Goal: Information Seeking & Learning: Check status

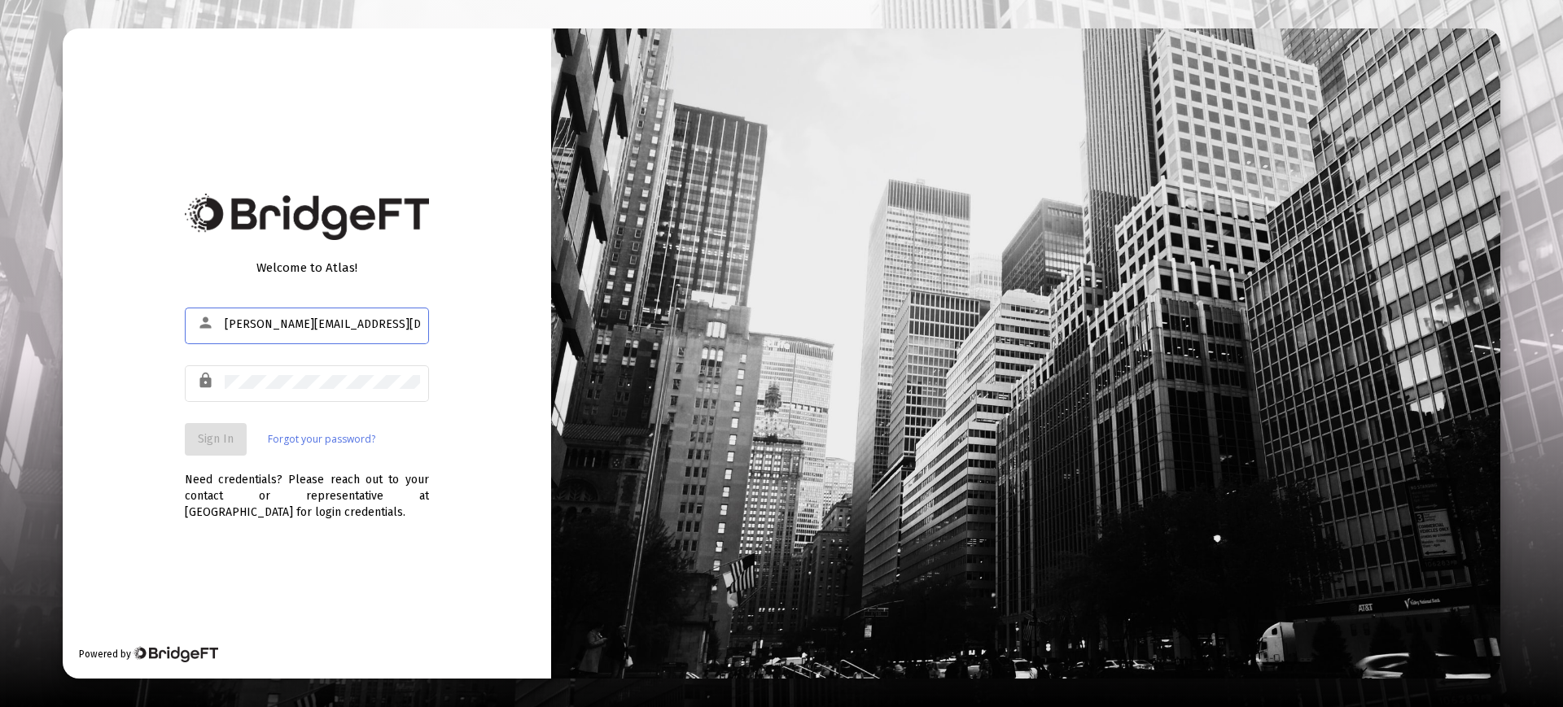
type input "s.clavijo@zoefin.com"
click at [212, 447] on button "Sign In" at bounding box center [216, 439] width 62 height 33
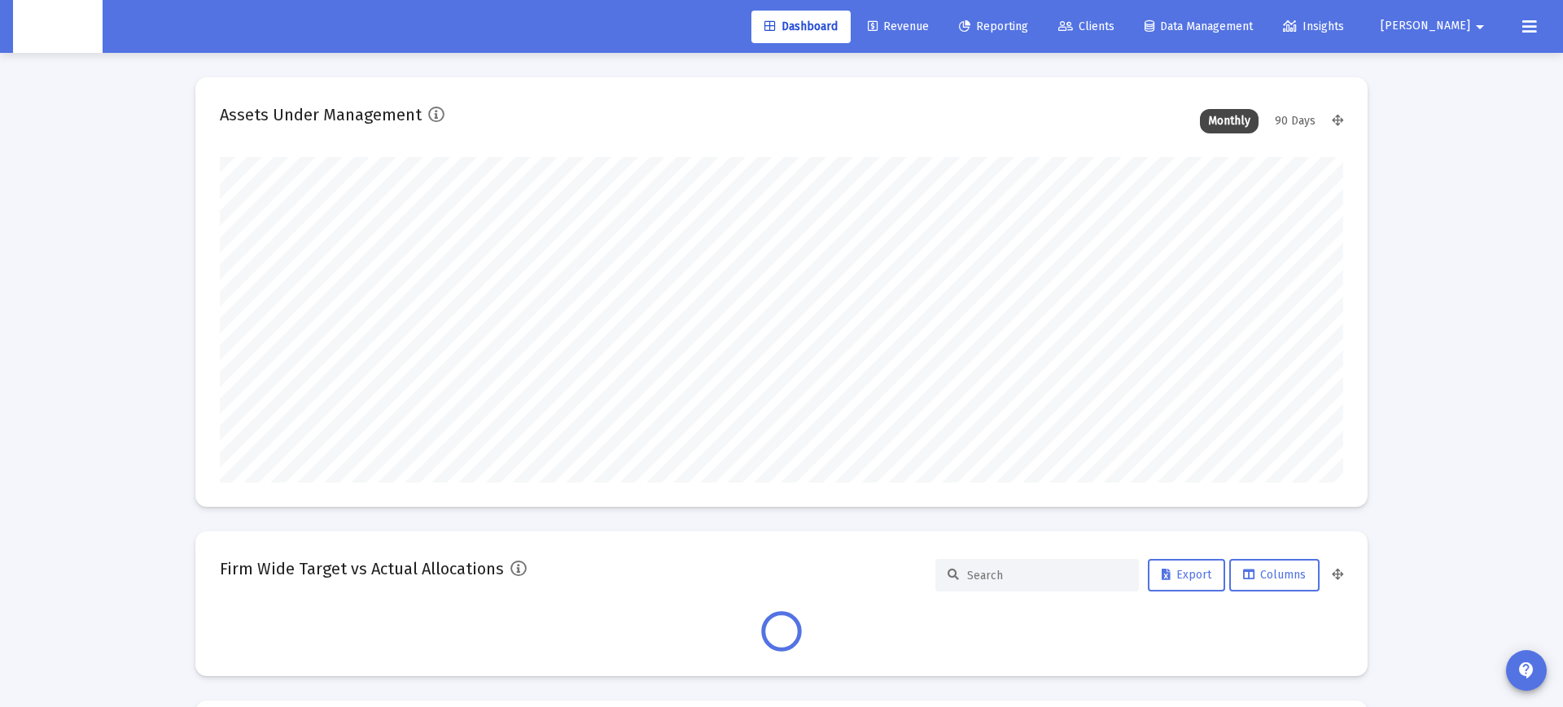
scroll to position [326, 1123]
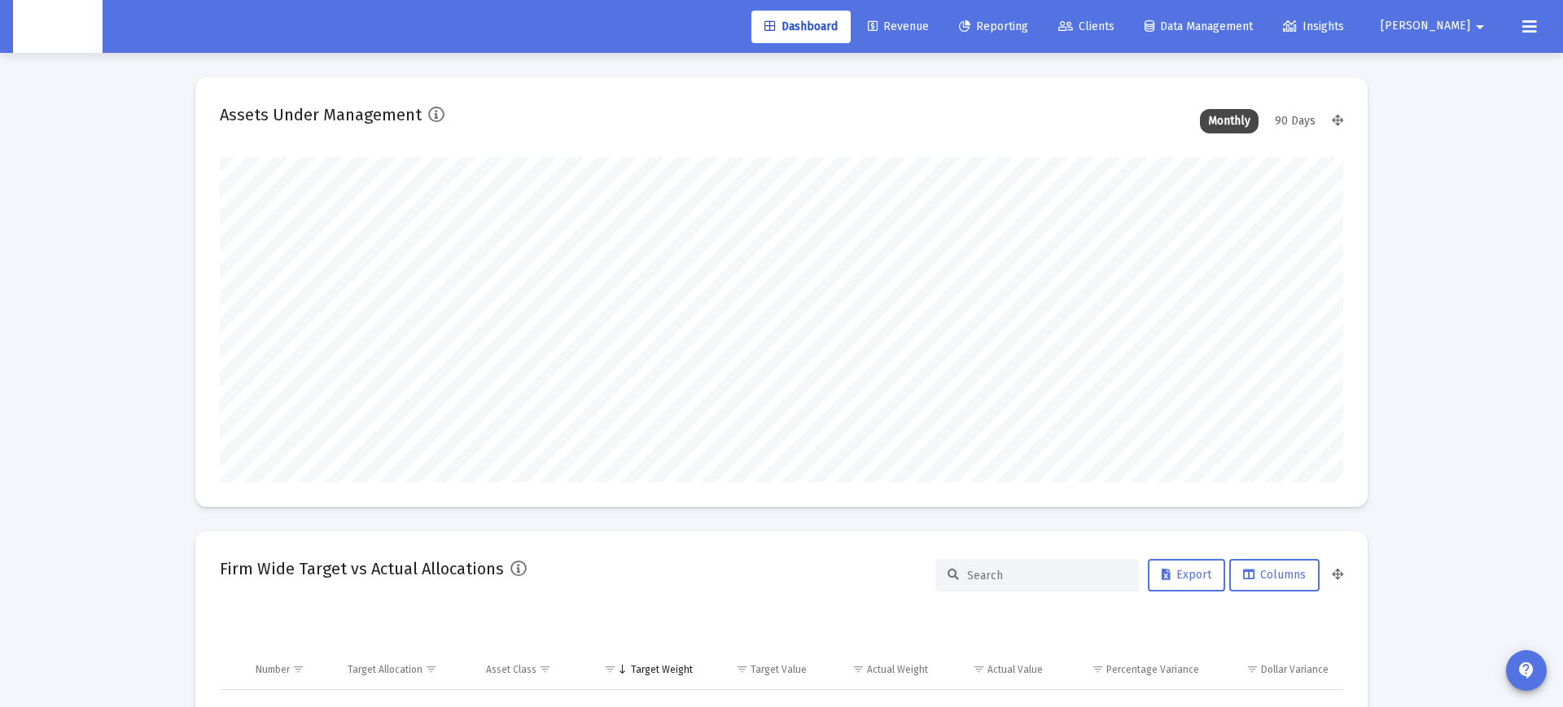
click at [1114, 31] on span "Clients" at bounding box center [1086, 27] width 56 height 14
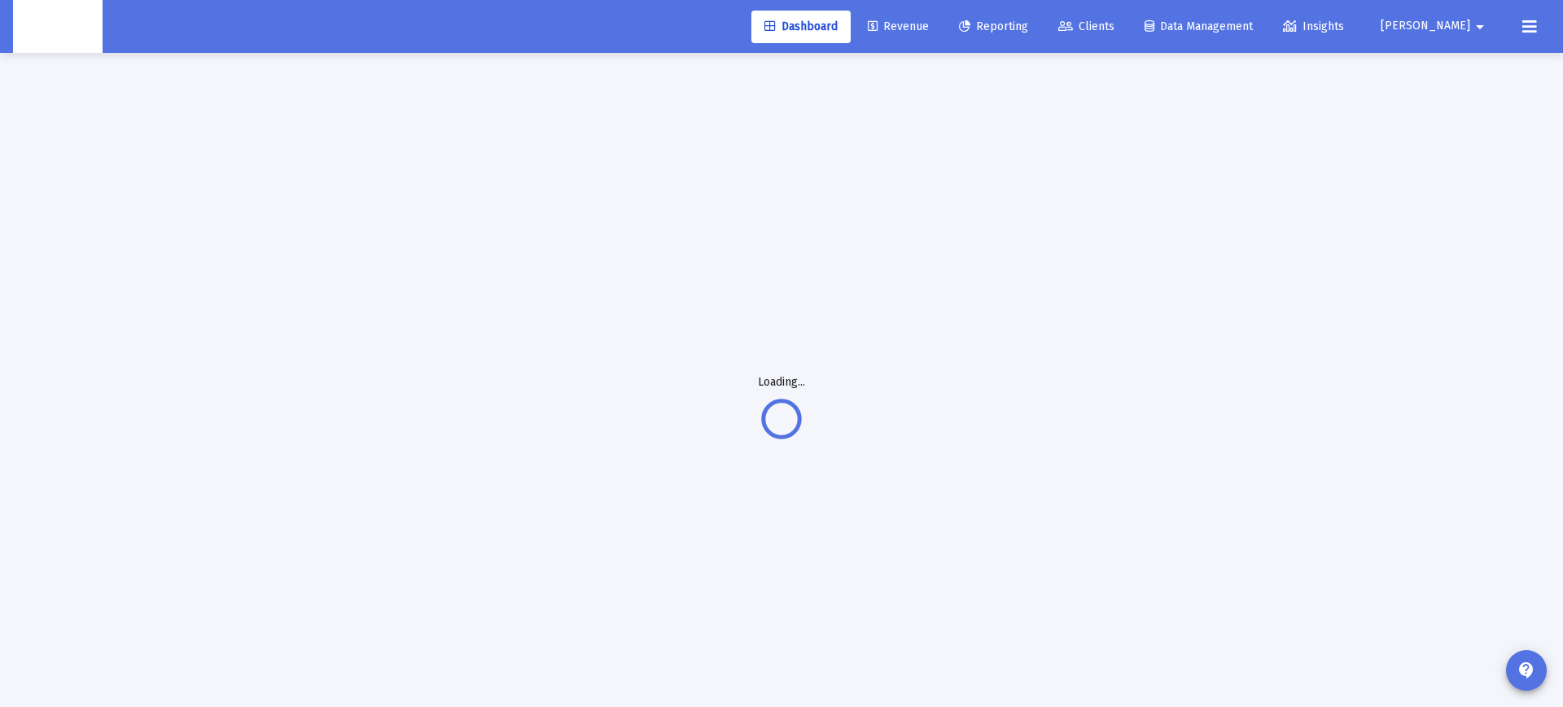
click at [1114, 28] on span "Clients" at bounding box center [1086, 27] width 56 height 14
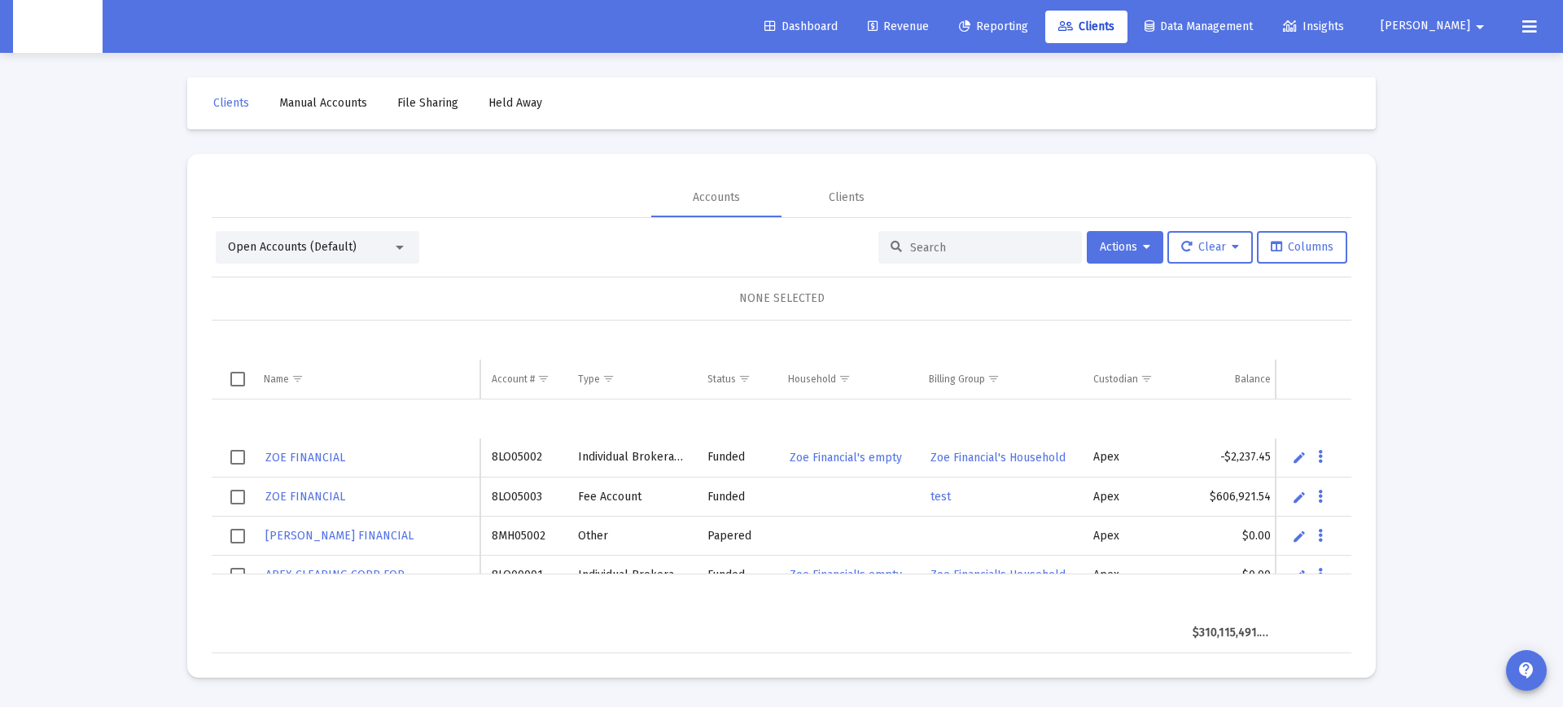
click at [326, 252] on span "Open Accounts (Default)" at bounding box center [292, 247] width 129 height 14
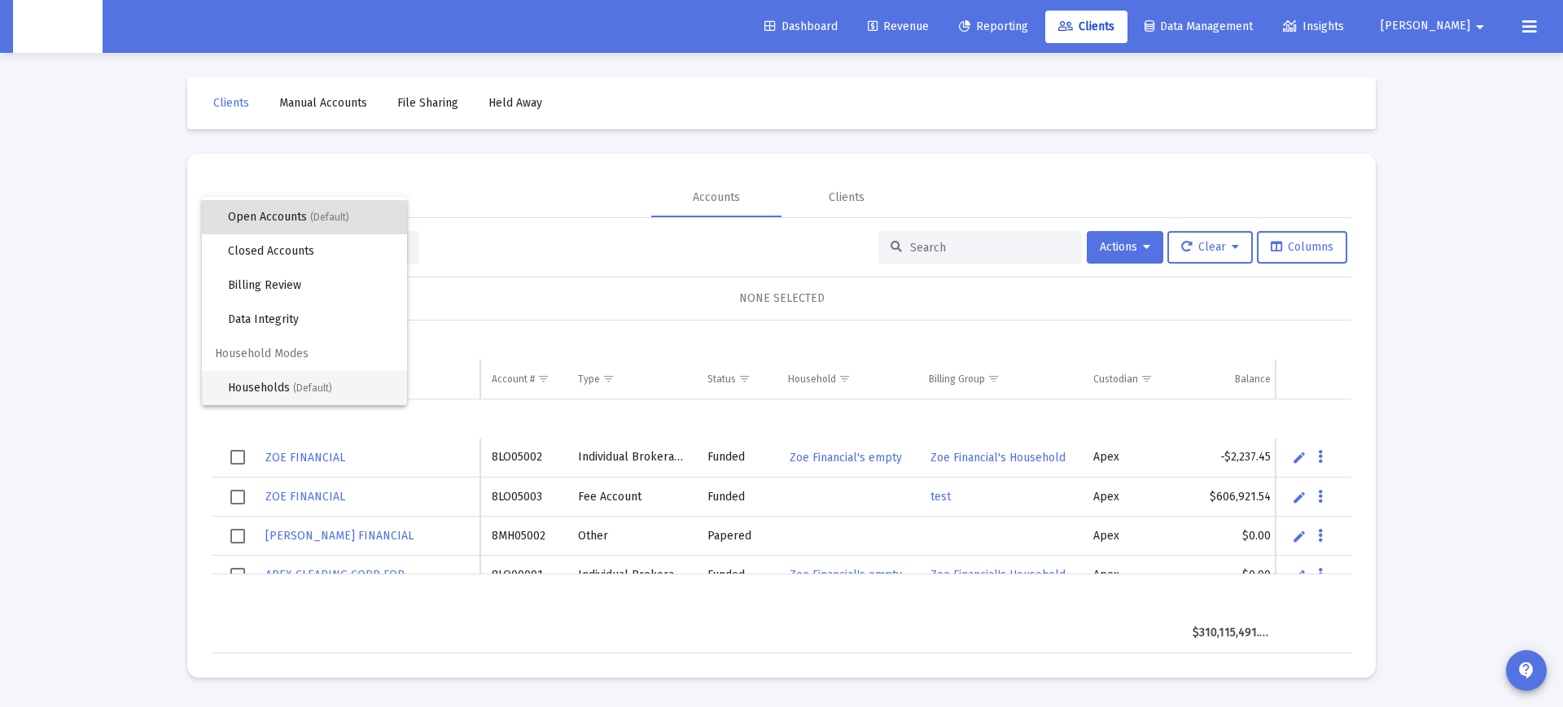
scroll to position [31, 0]
click at [272, 379] on span "Households (Default)" at bounding box center [311, 388] width 166 height 34
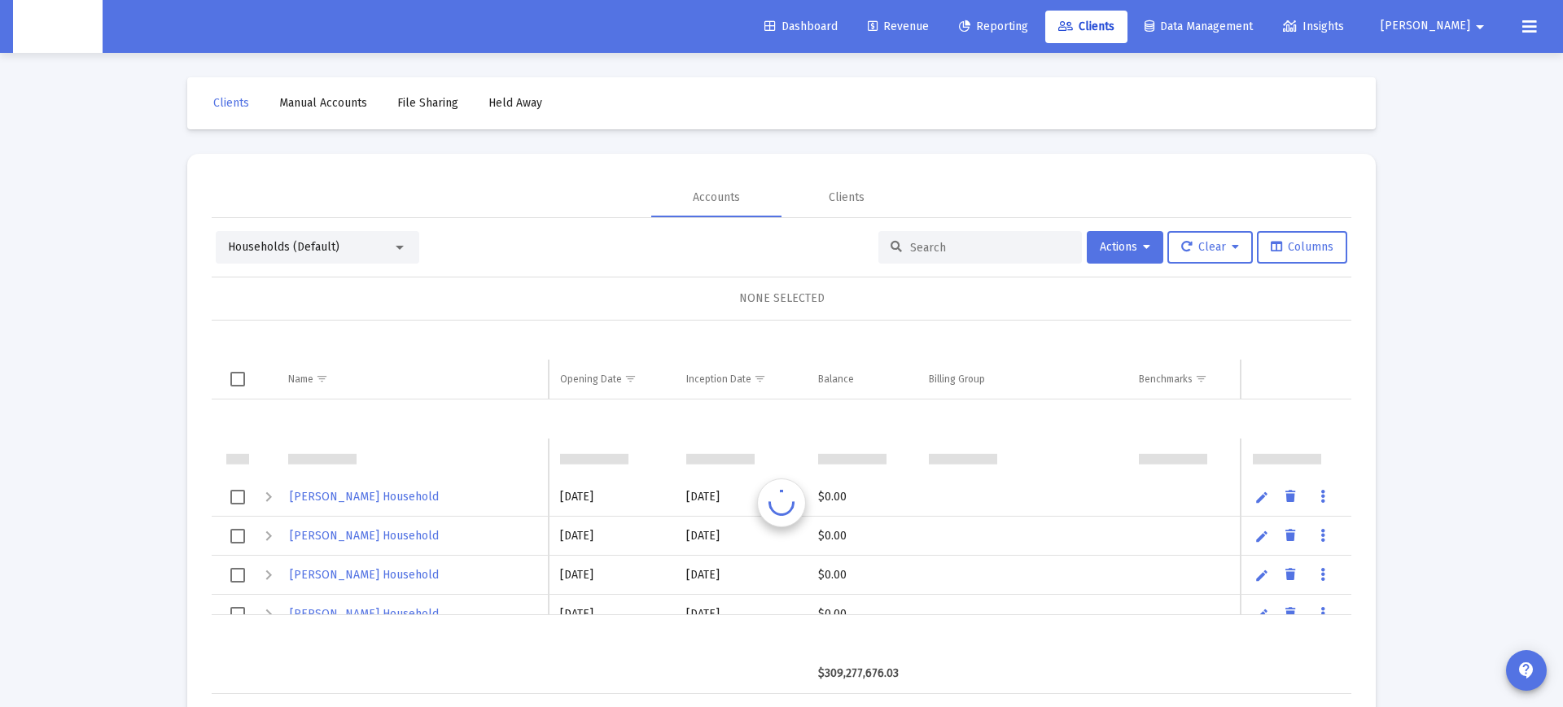
scroll to position [39, 0]
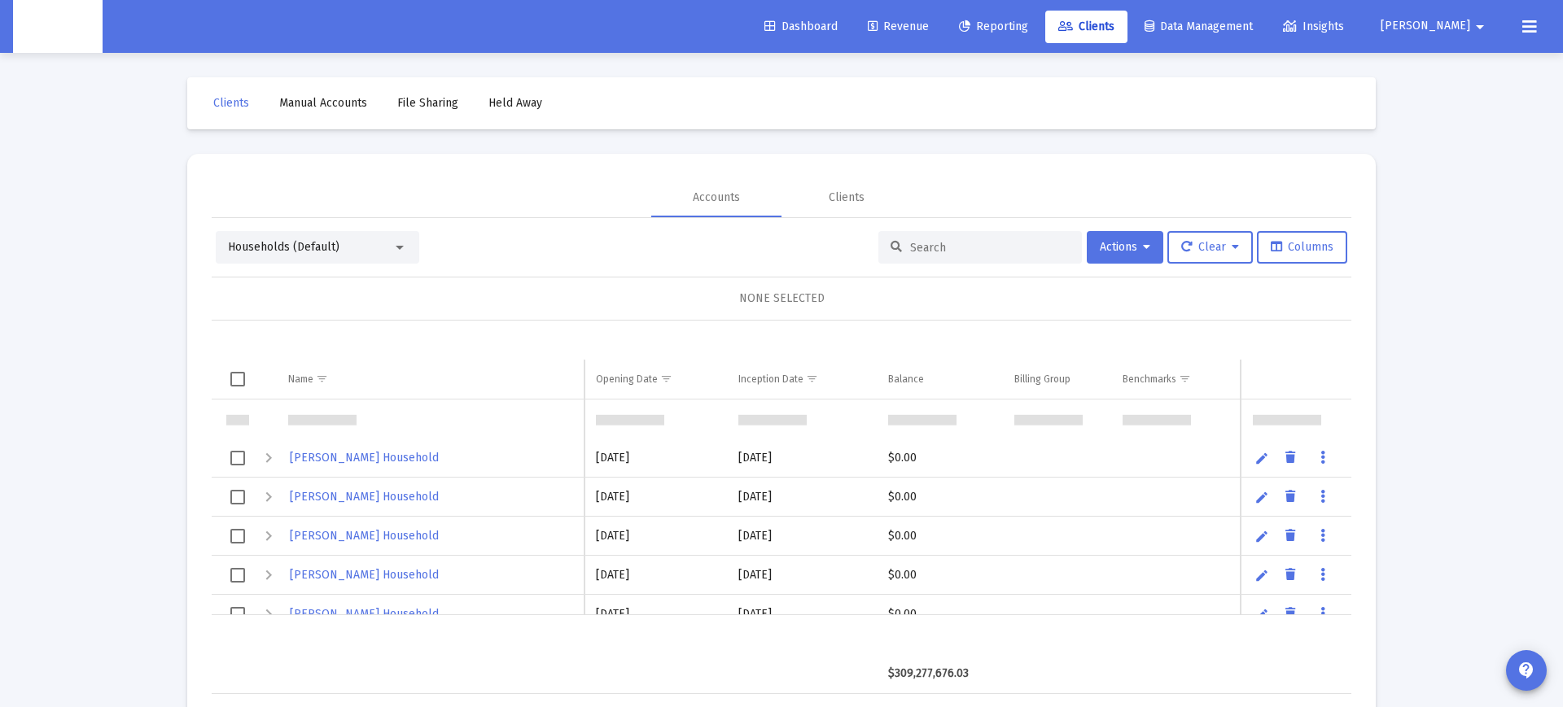
click at [948, 244] on input at bounding box center [990, 248] width 160 height 14
paste input "Kimberly Young's Household"
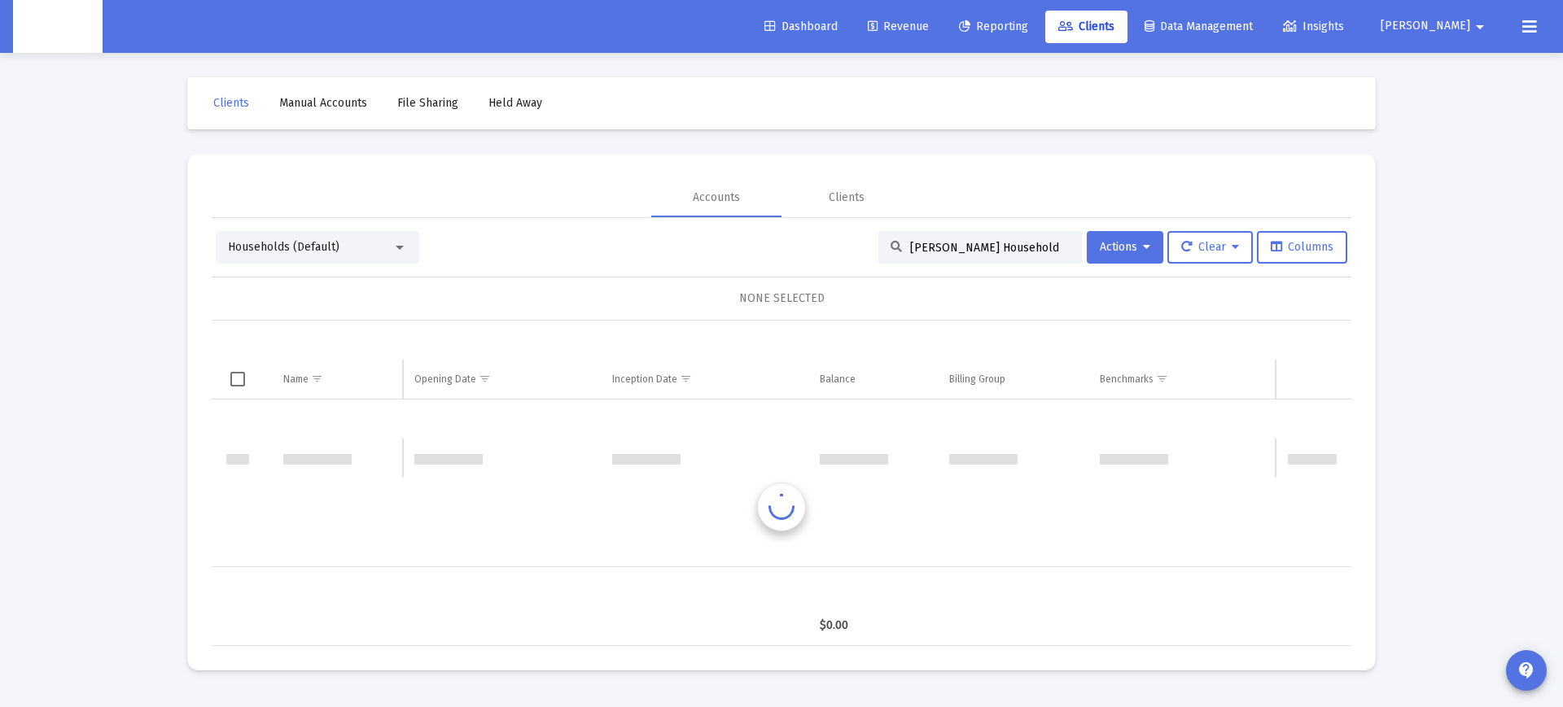
scroll to position [0, 0]
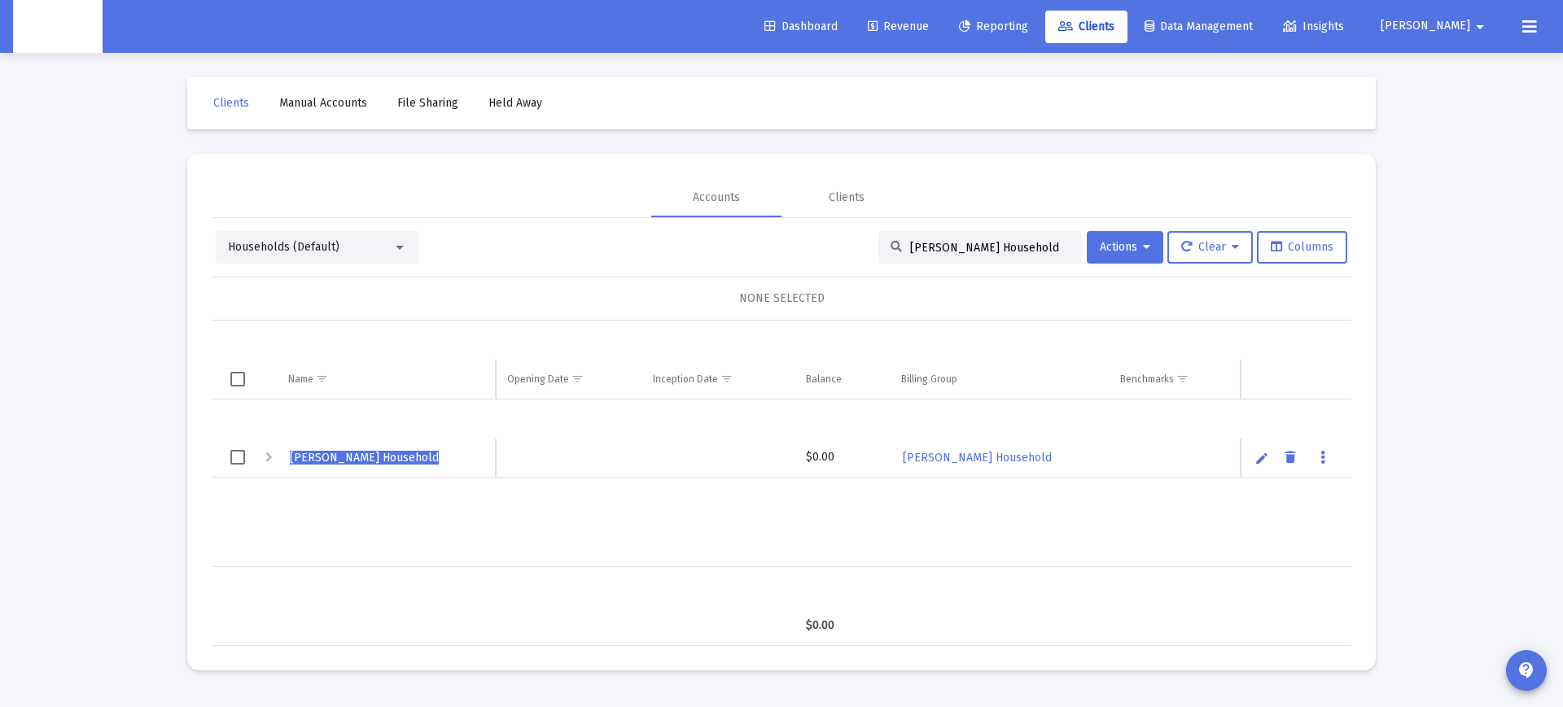
type input "Kimberly Young's Household"
click at [348, 462] on span "Kimberly Young's Household" at bounding box center [364, 458] width 149 height 14
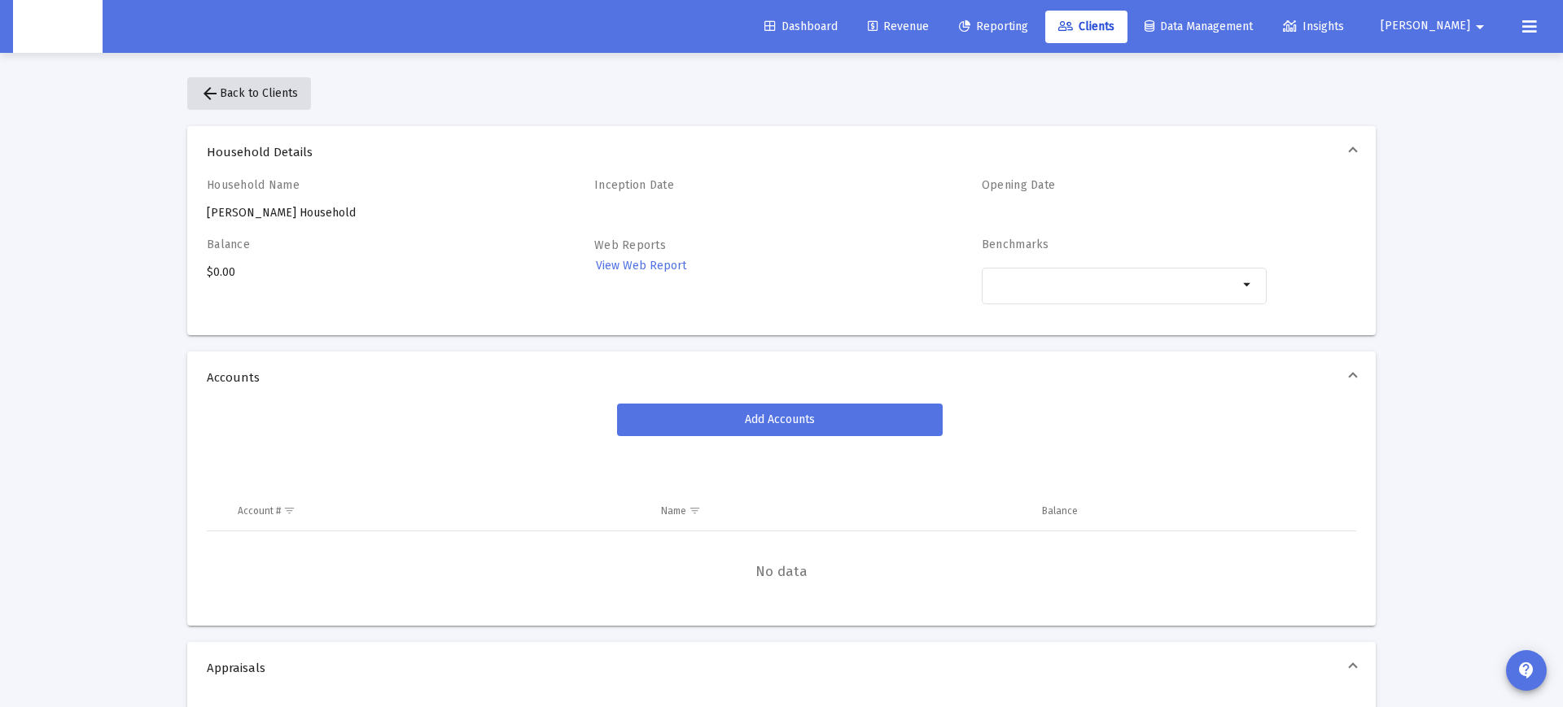
click at [208, 104] on button "arrow_back Back to Clients" at bounding box center [249, 93] width 124 height 33
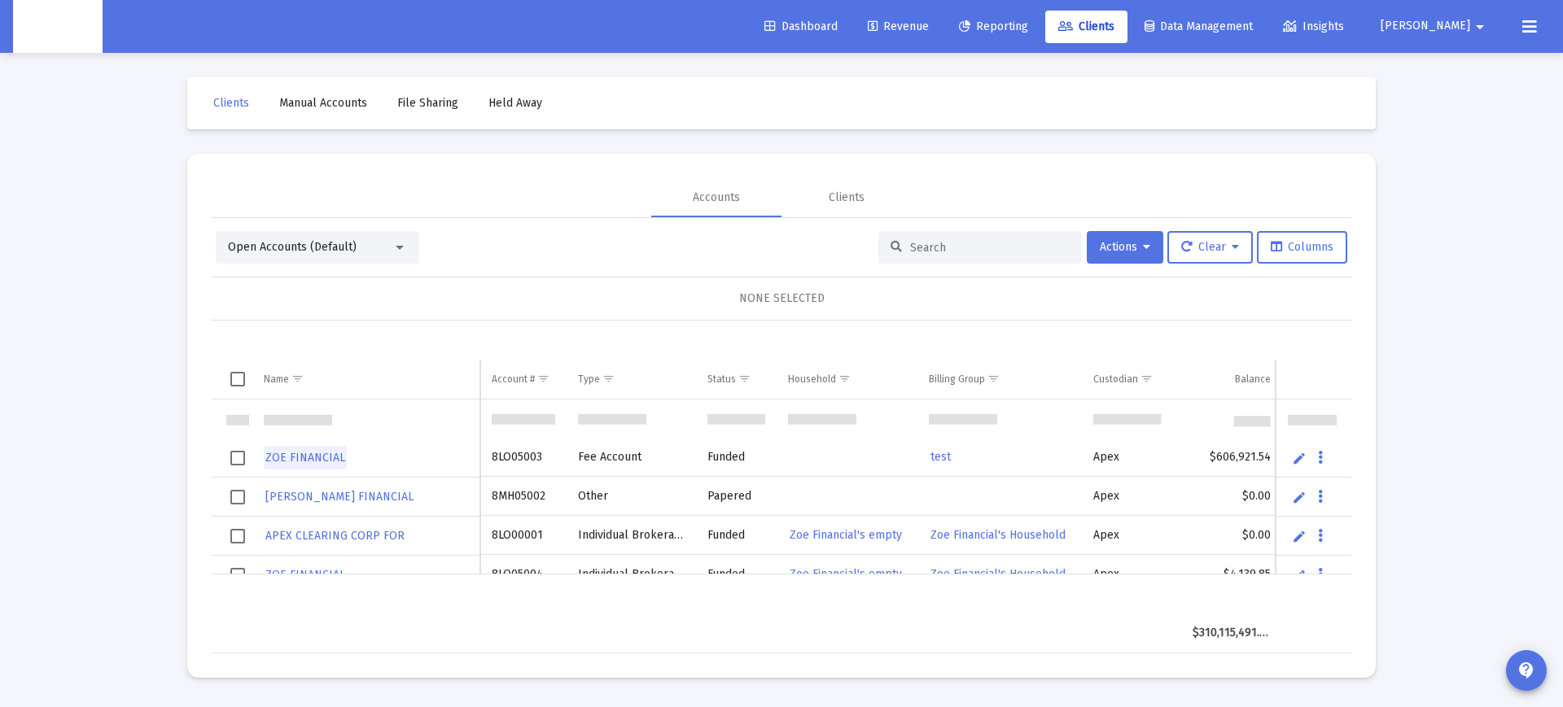
scroll to position [42, 0]
click at [311, 449] on link "ZOE FINANCIAL" at bounding box center [305, 456] width 83 height 24
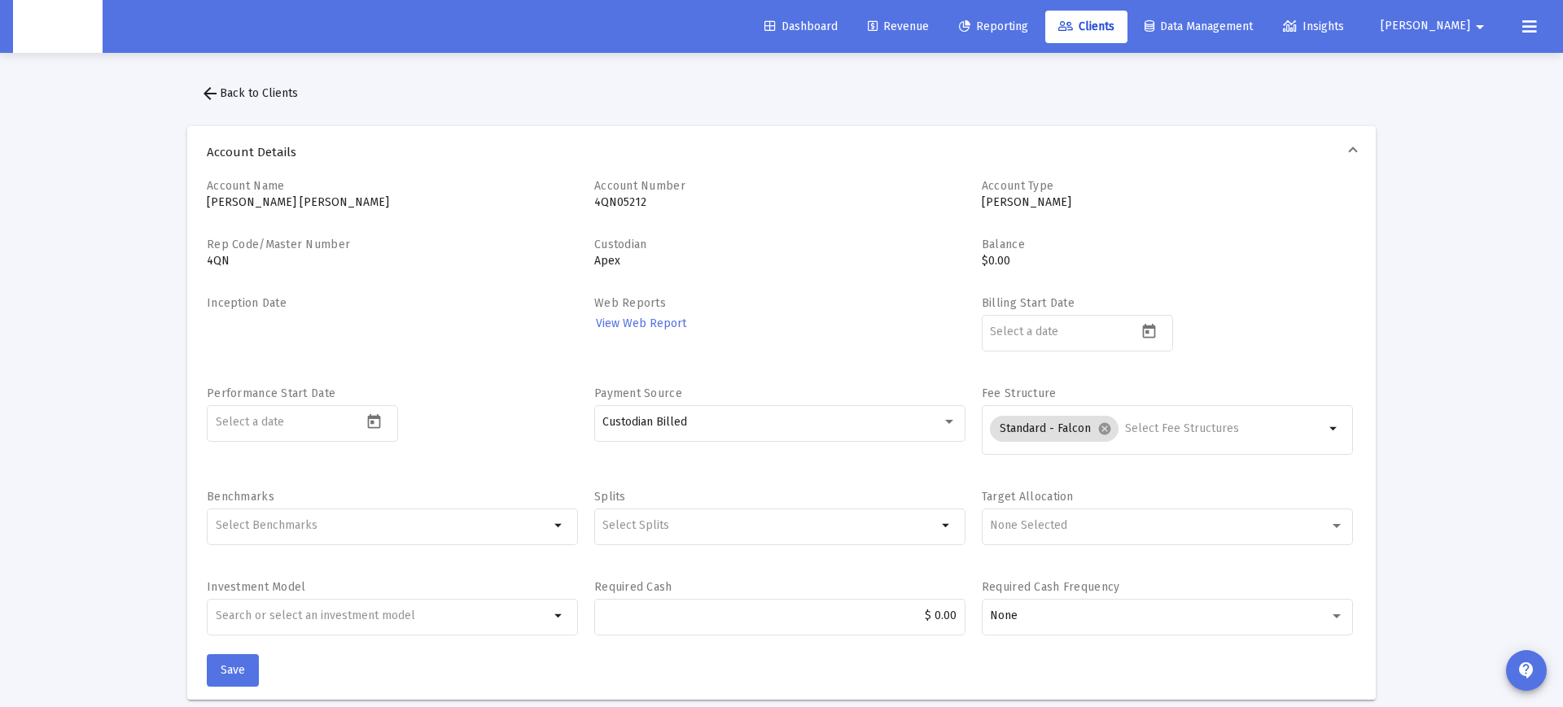
click at [209, 99] on mat-icon "arrow_back" at bounding box center [210, 94] width 20 height 20
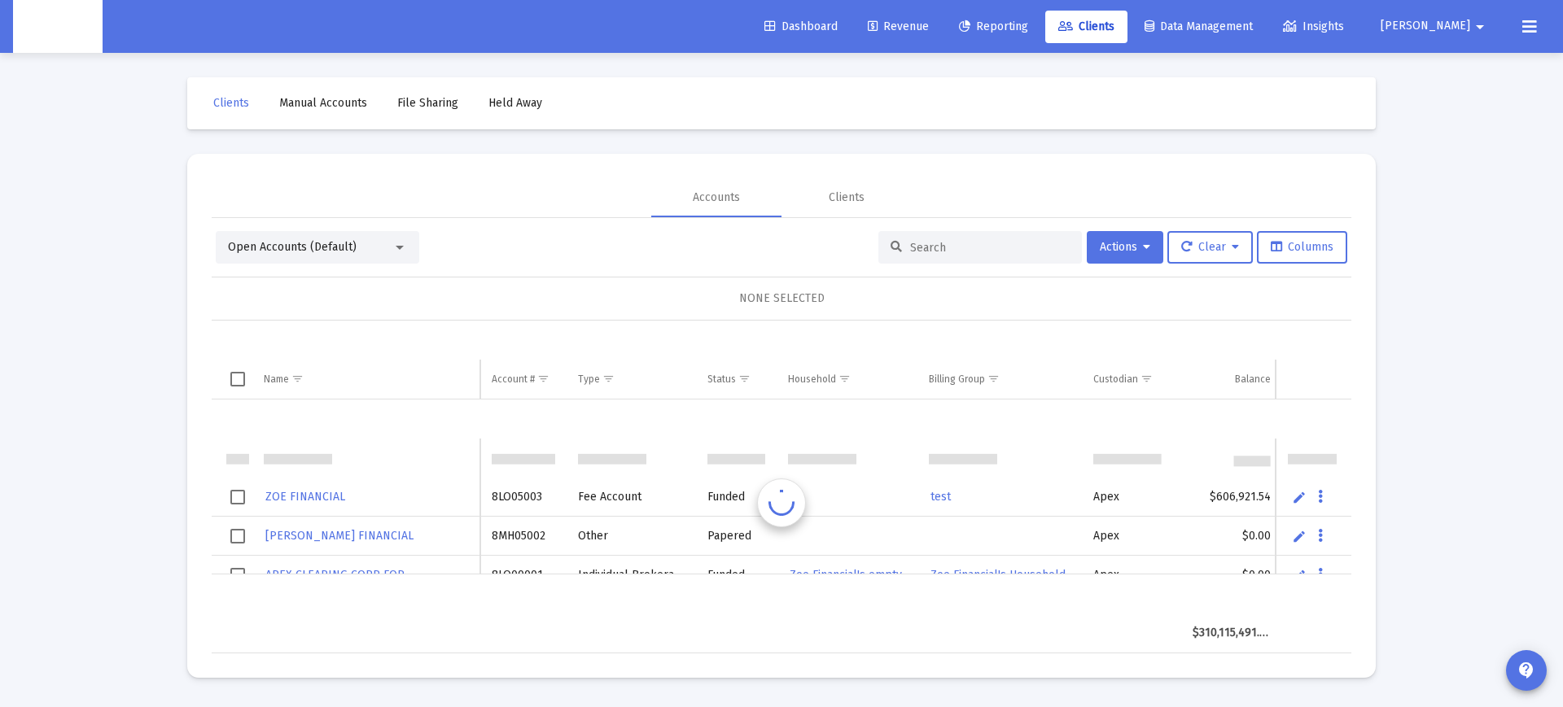
scroll to position [39, 0]
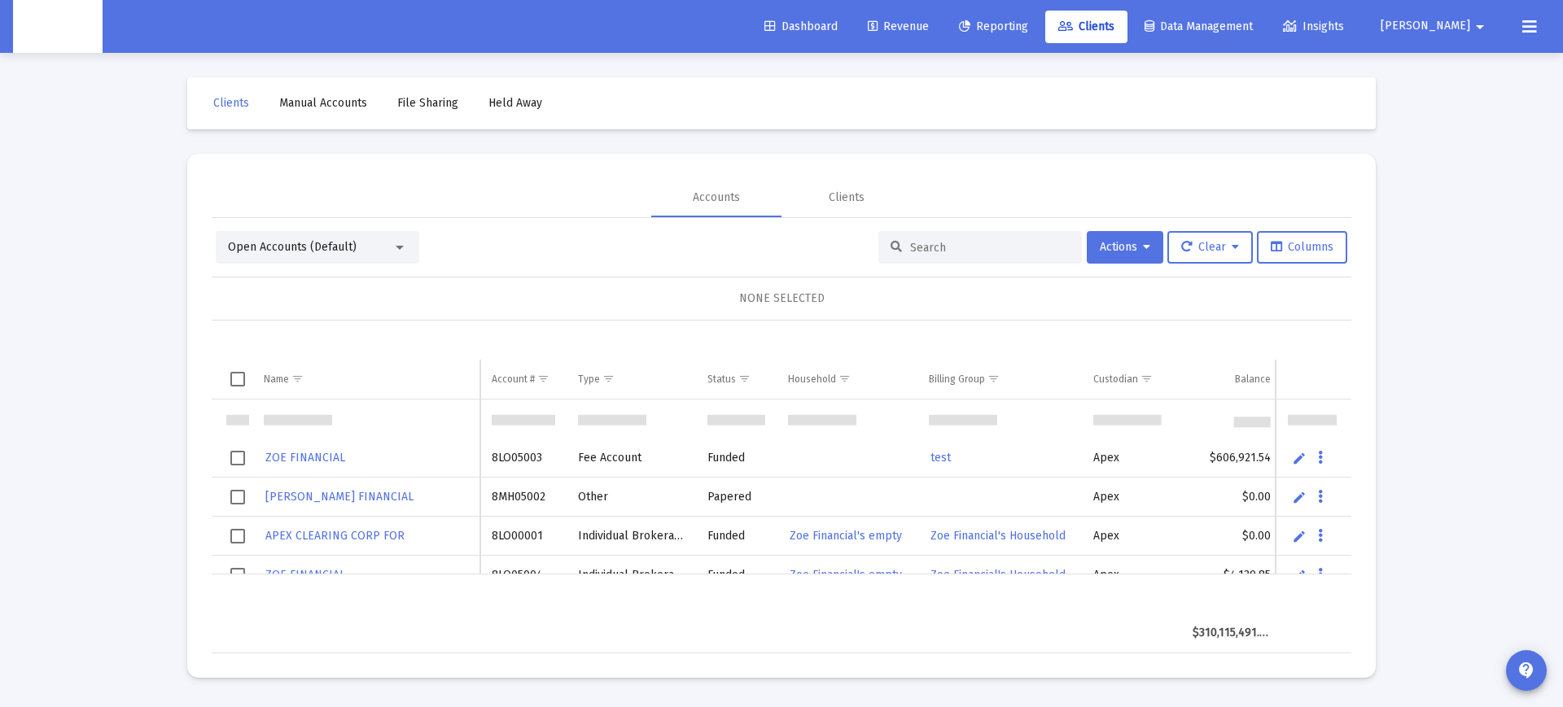
click at [917, 243] on input at bounding box center [990, 248] width 160 height 14
paste input "14818942"
type input "14818942"
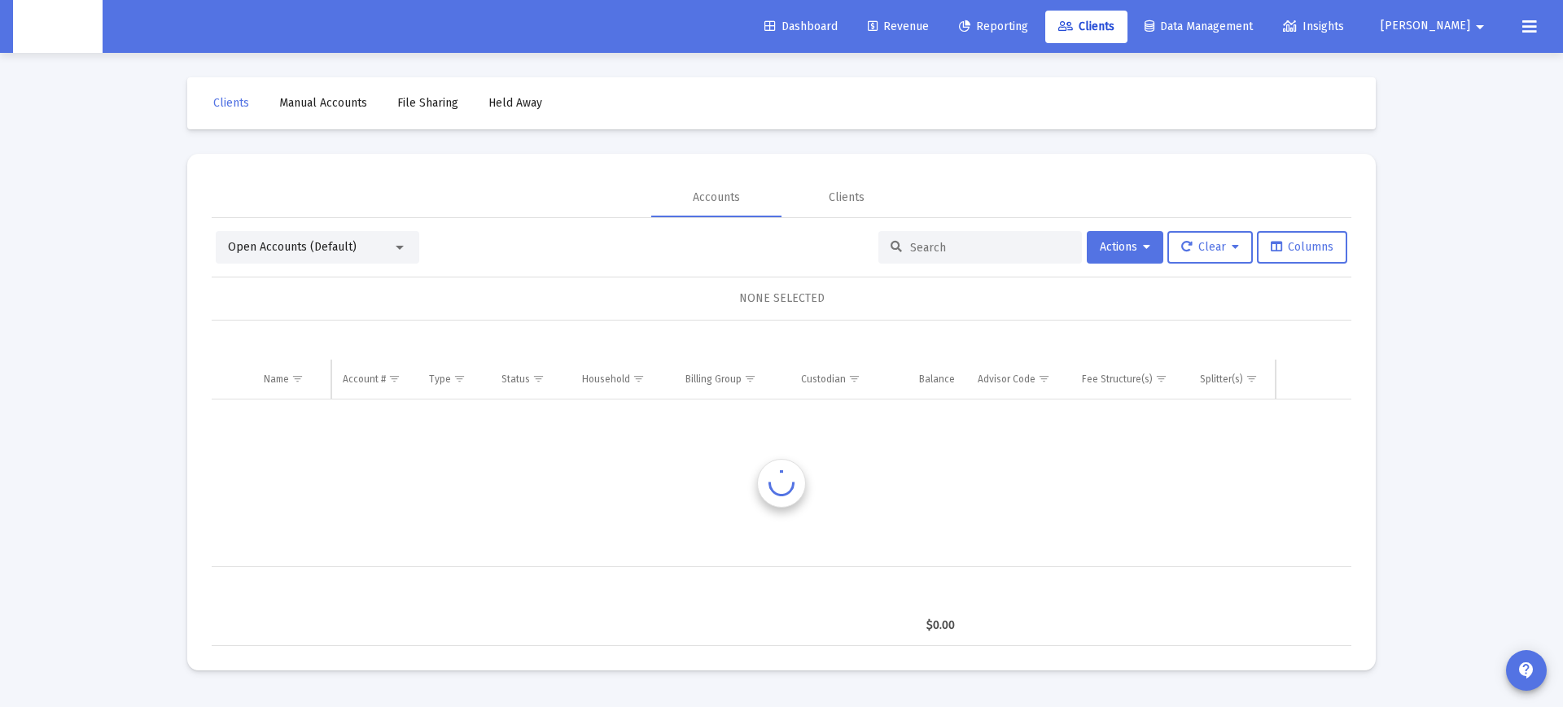
scroll to position [0, 0]
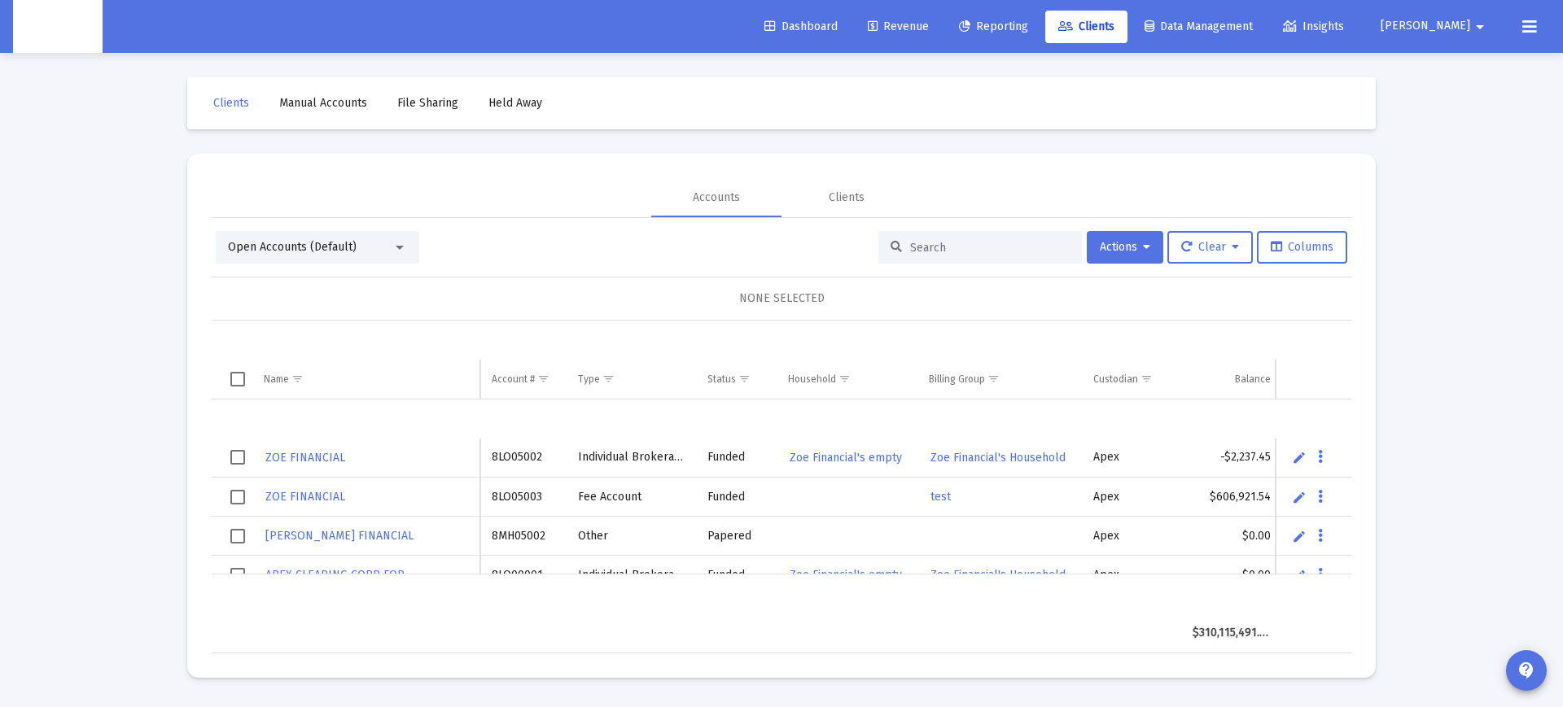
click at [967, 256] on div at bounding box center [980, 247] width 204 height 33
click at [962, 247] on input at bounding box center [990, 248] width 160 height 14
paste input "4QN05212"
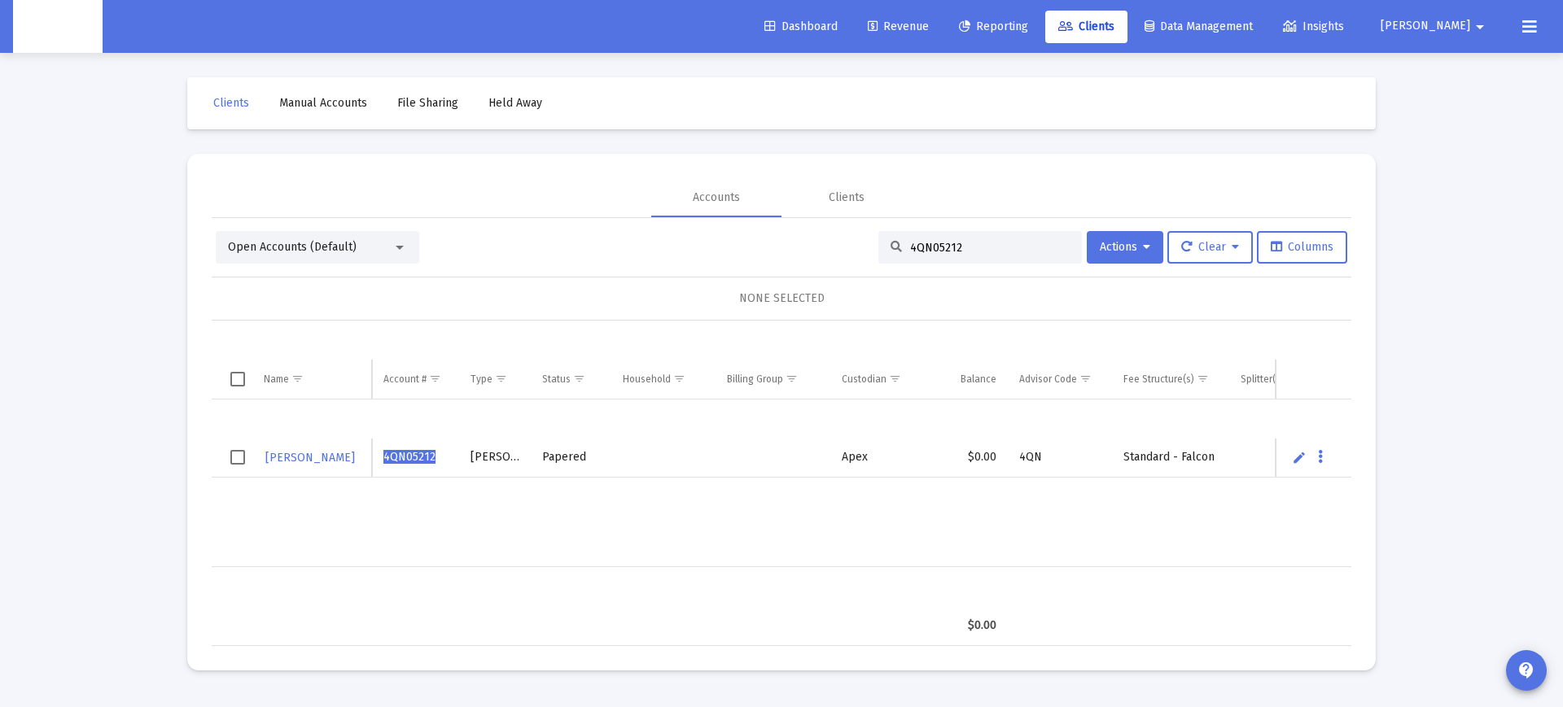
click at [926, 243] on input "4QN05212" at bounding box center [990, 248] width 160 height 14
paste input "1"
type input "4QN05211"
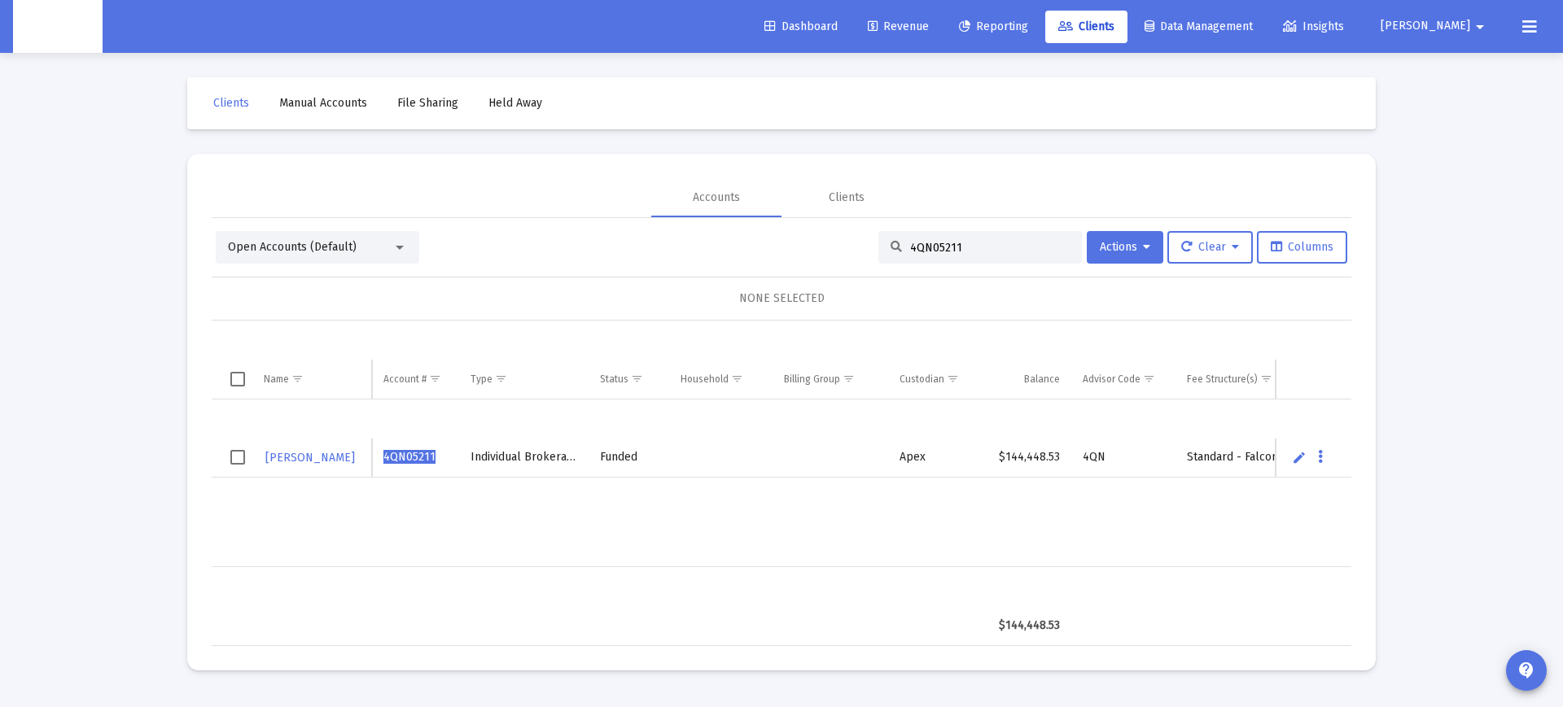
click at [914, 241] on input "4QN05211" at bounding box center [990, 248] width 160 height 14
drag, startPoint x: 914, startPoint y: 240, endPoint x: 924, endPoint y: 243, distance: 10.1
click at [914, 241] on input "4QN05211" at bounding box center [990, 248] width 160 height 14
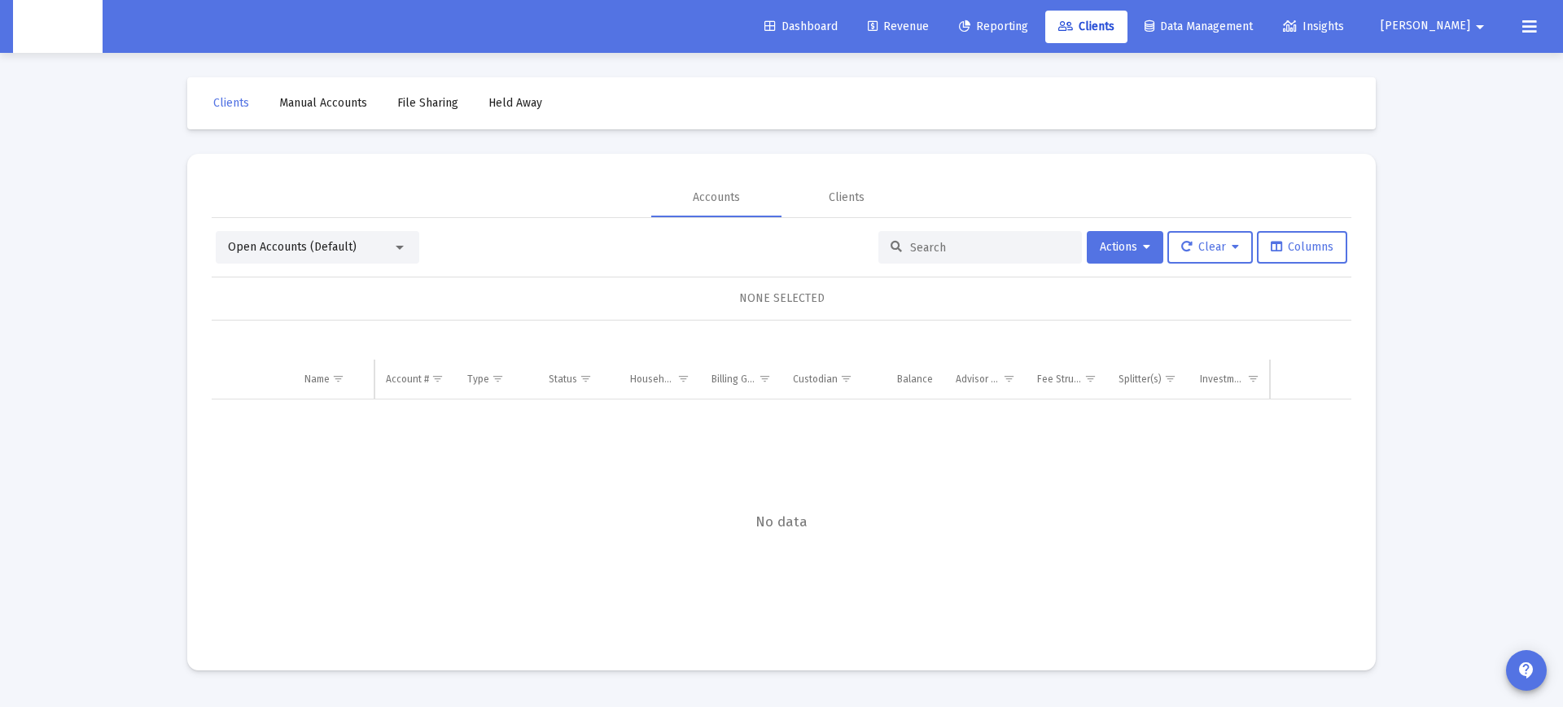
click at [957, 242] on input at bounding box center [990, 248] width 160 height 14
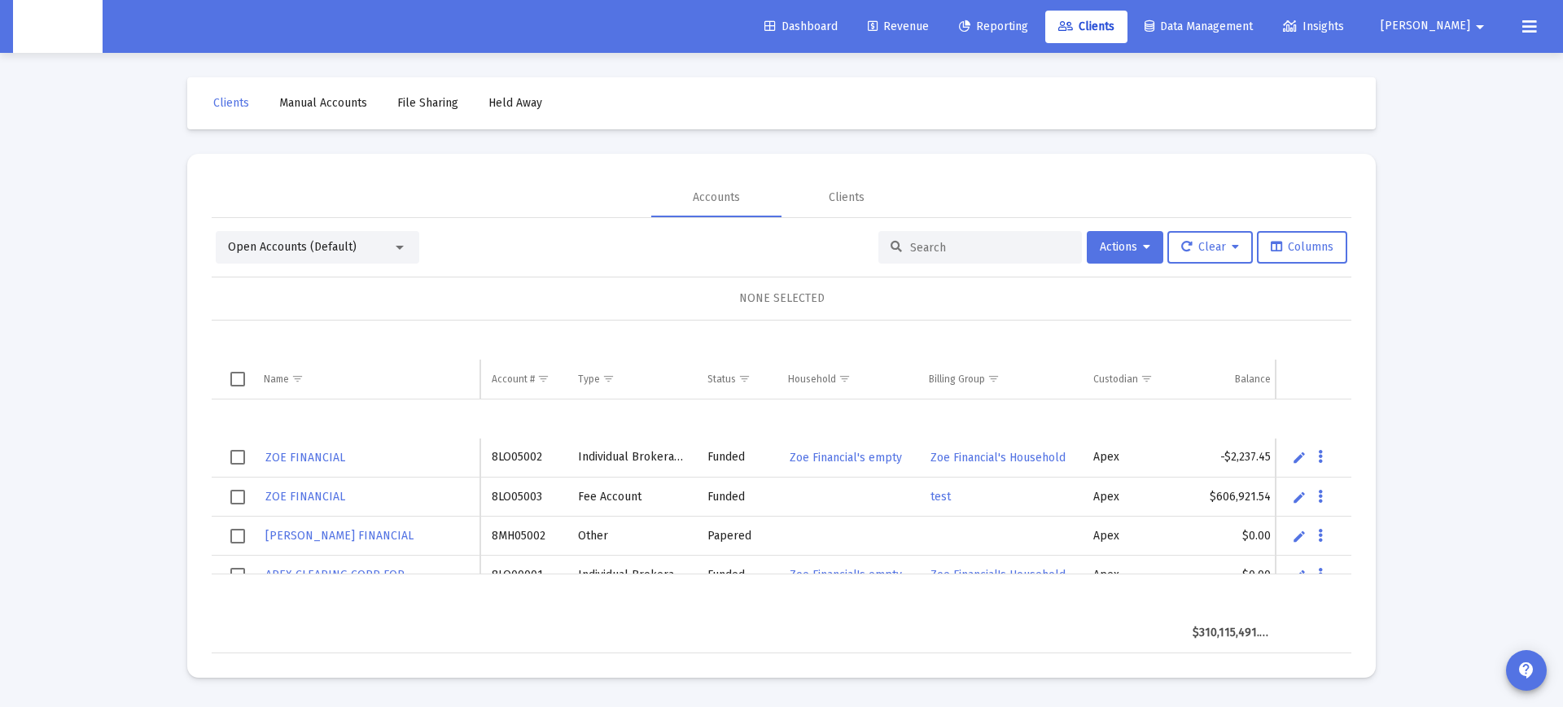
paste input "4QN05211"
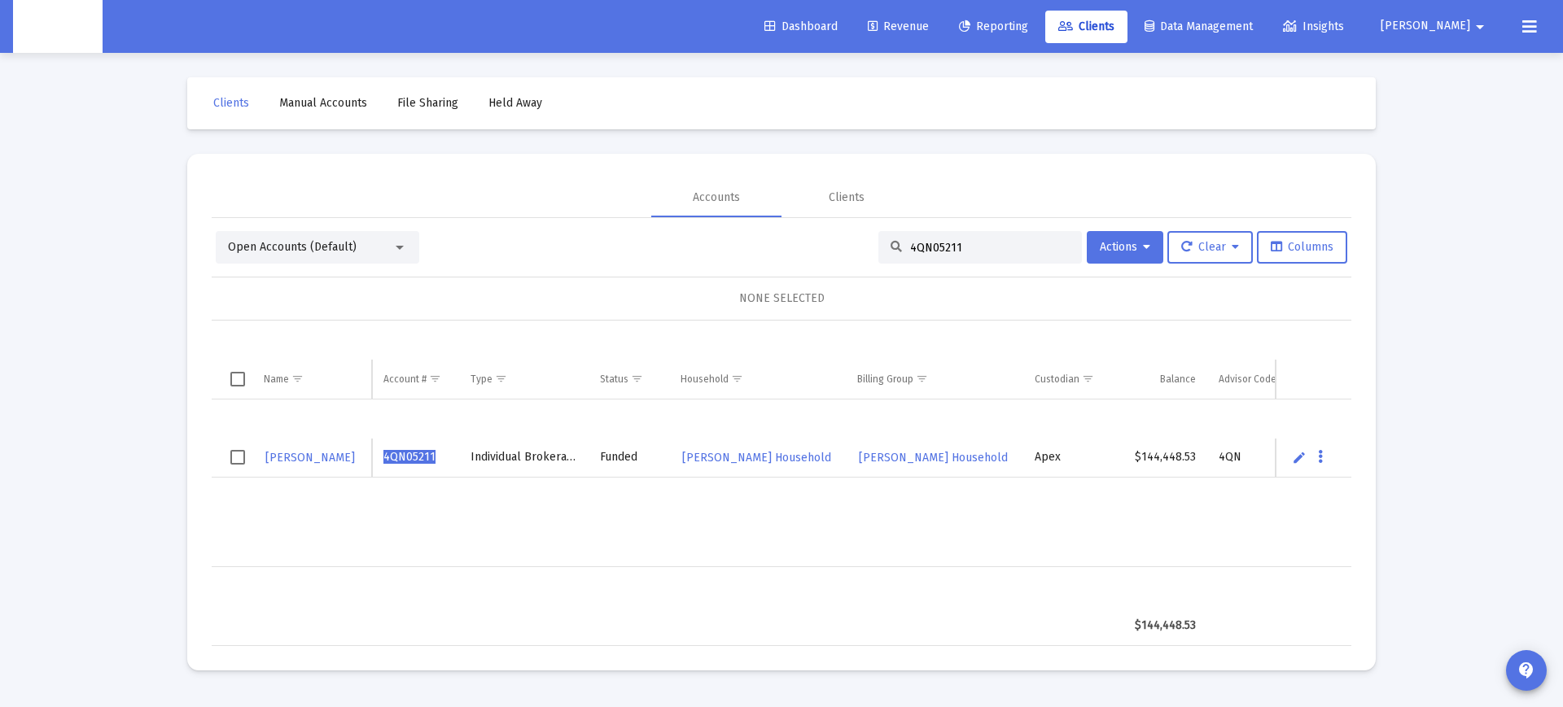
click at [933, 247] on input "4QN05211" at bounding box center [990, 248] width 160 height 14
paste input "02"
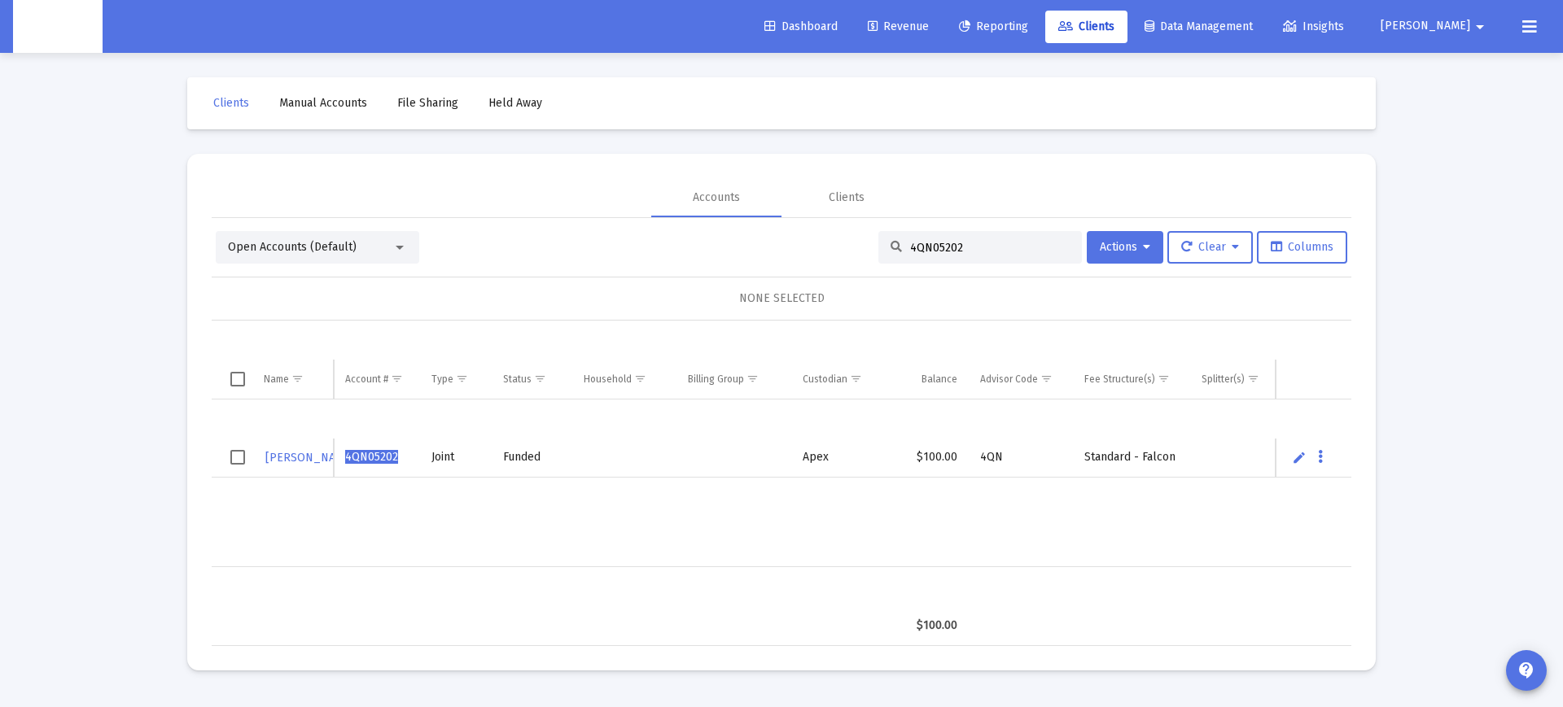
click at [934, 247] on input "4QN05202" at bounding box center [990, 248] width 160 height 14
paste input "P05028"
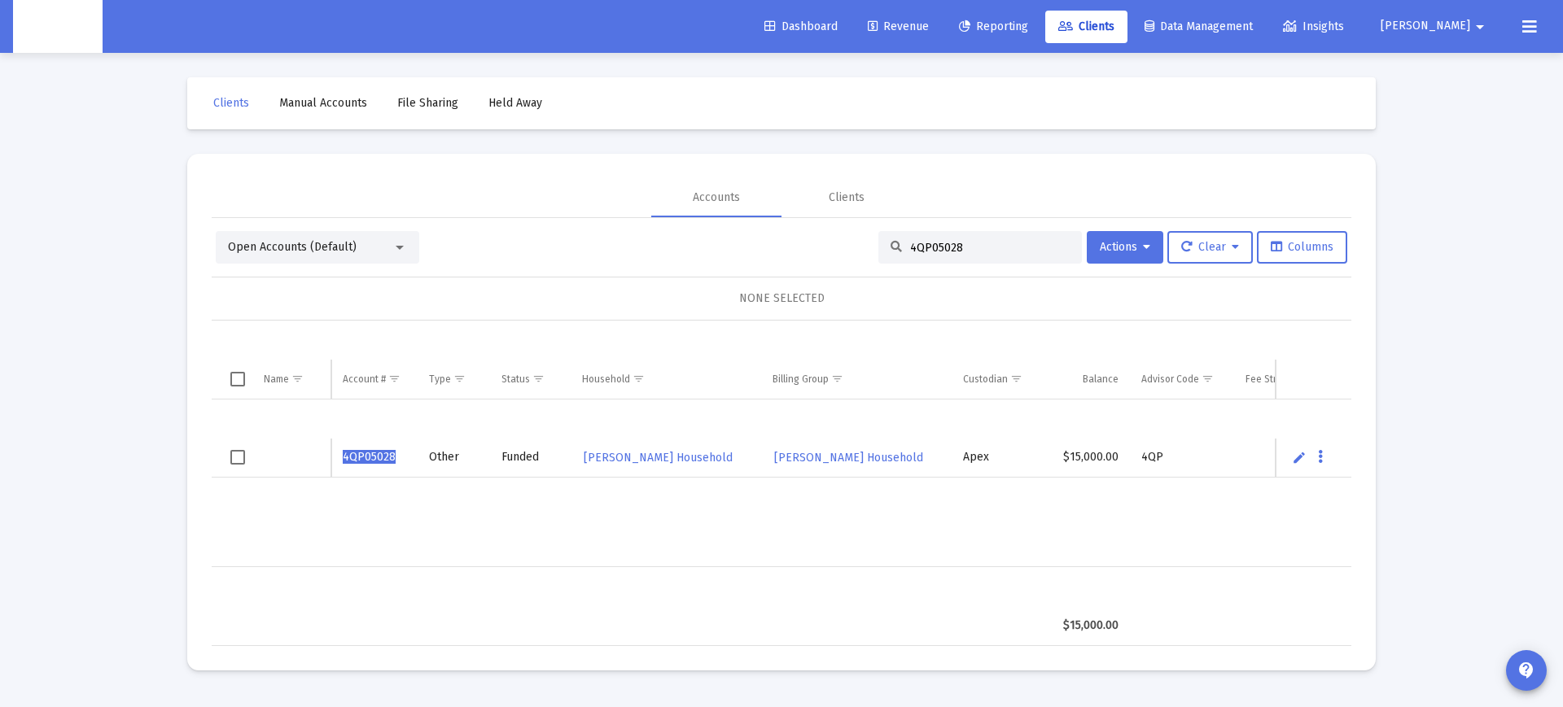
type input "4QP05028"
click at [297, 257] on div "Open Accounts (Default)" at bounding box center [318, 247] width 204 height 33
click at [305, 249] on span "Open Accounts (Default)" at bounding box center [292, 247] width 129 height 14
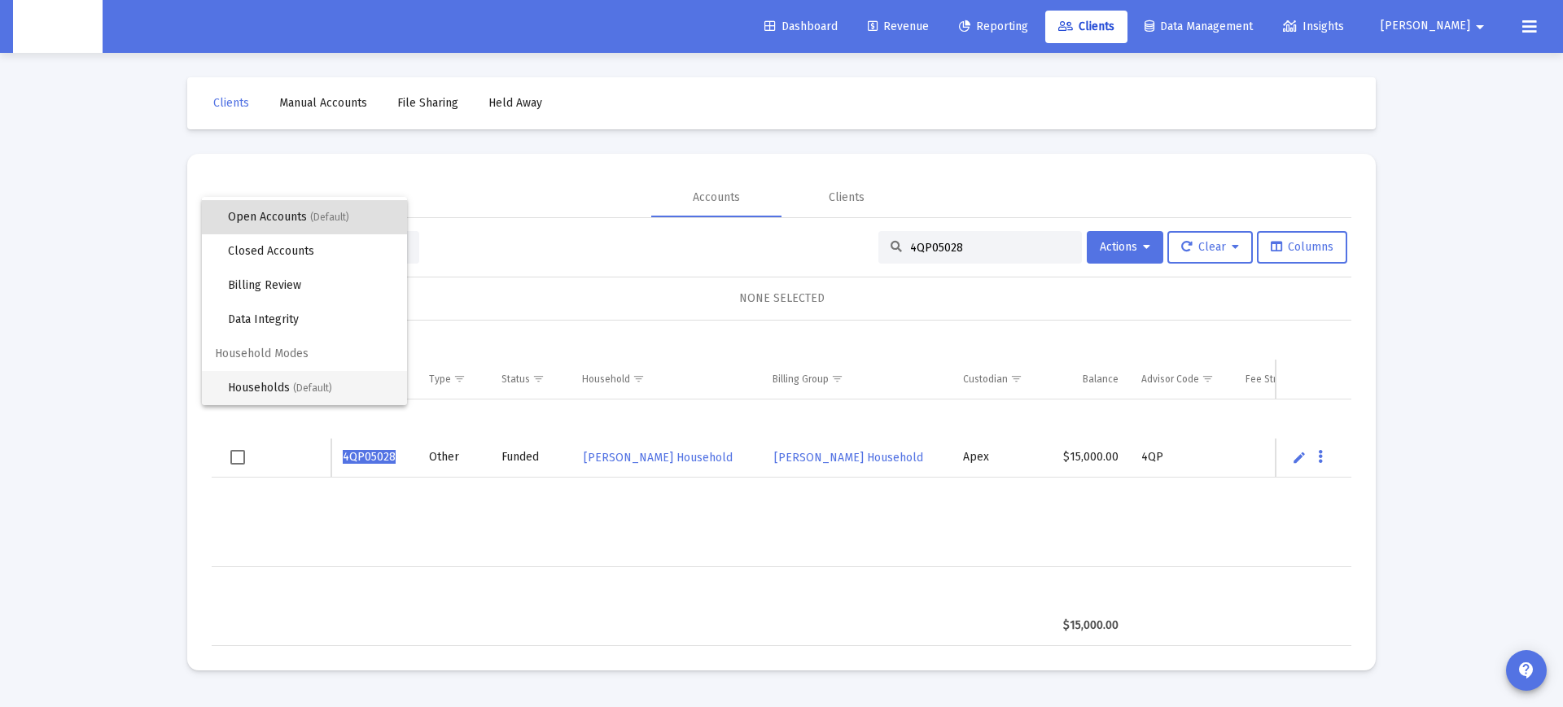
scroll to position [31, 0]
click at [280, 383] on span "Households (Default)" at bounding box center [311, 388] width 166 height 34
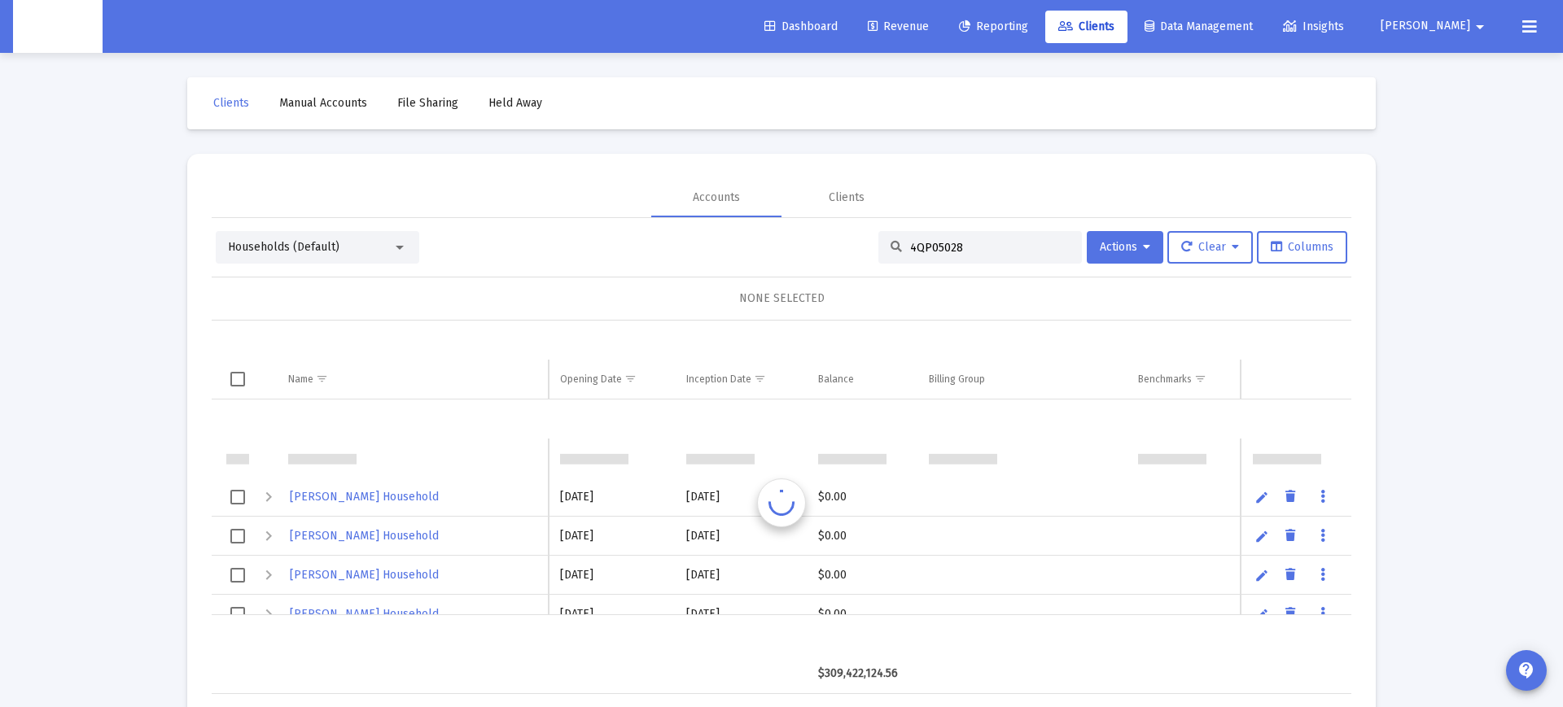
scroll to position [39, 0]
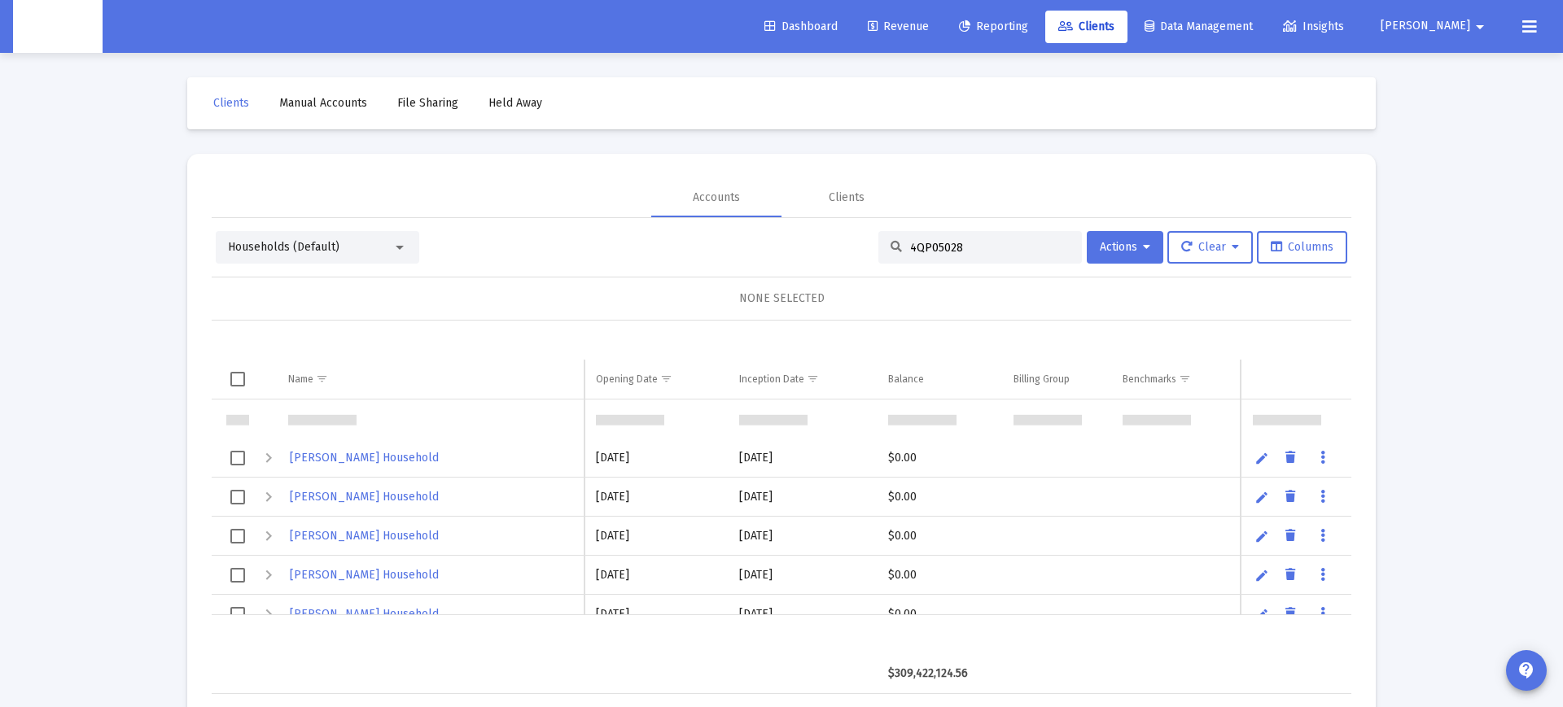
click at [350, 465] on span "Aslakson Household" at bounding box center [364, 458] width 149 height 14
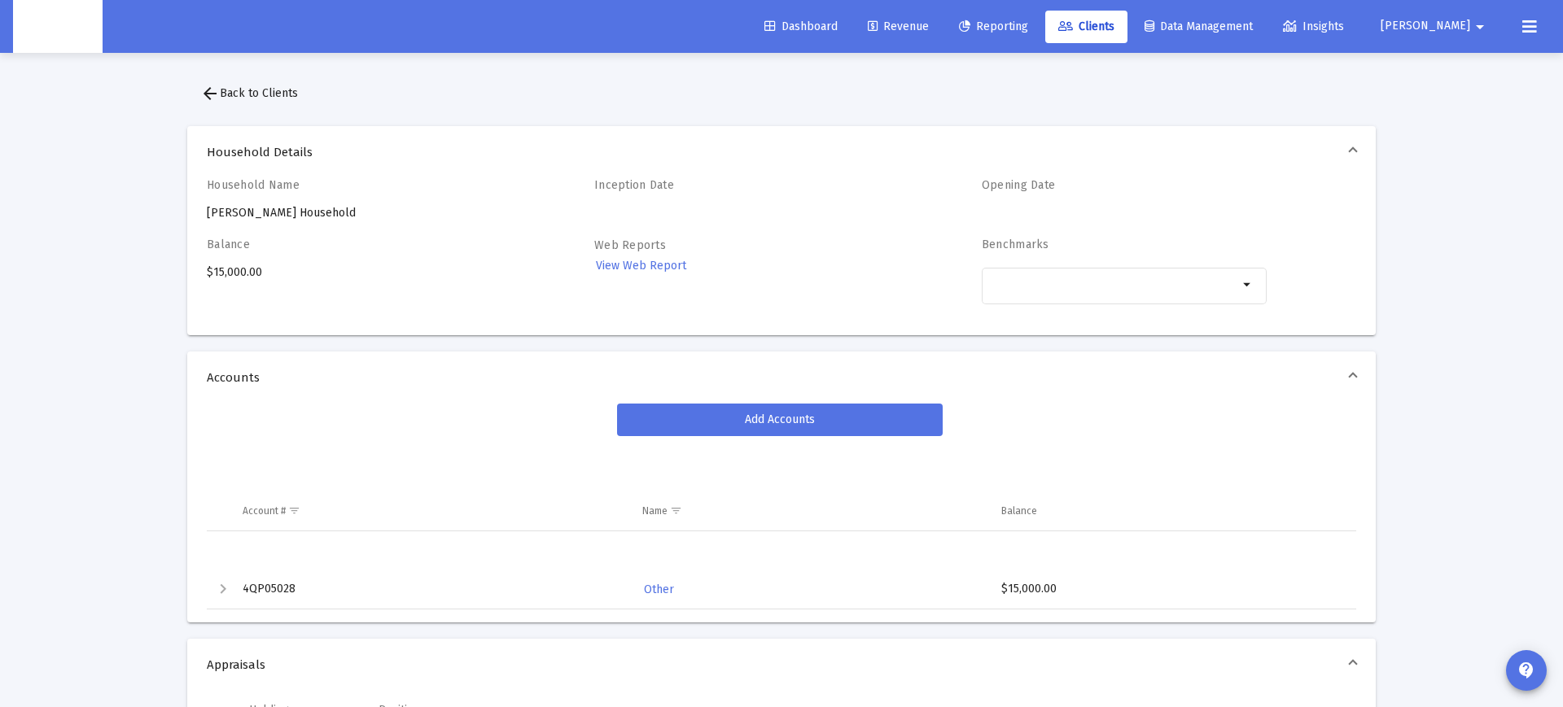
click at [219, 586] on div "Expand" at bounding box center [223, 590] width 20 height 20
click at [647, 265] on span "View Web Report" at bounding box center [641, 266] width 90 height 14
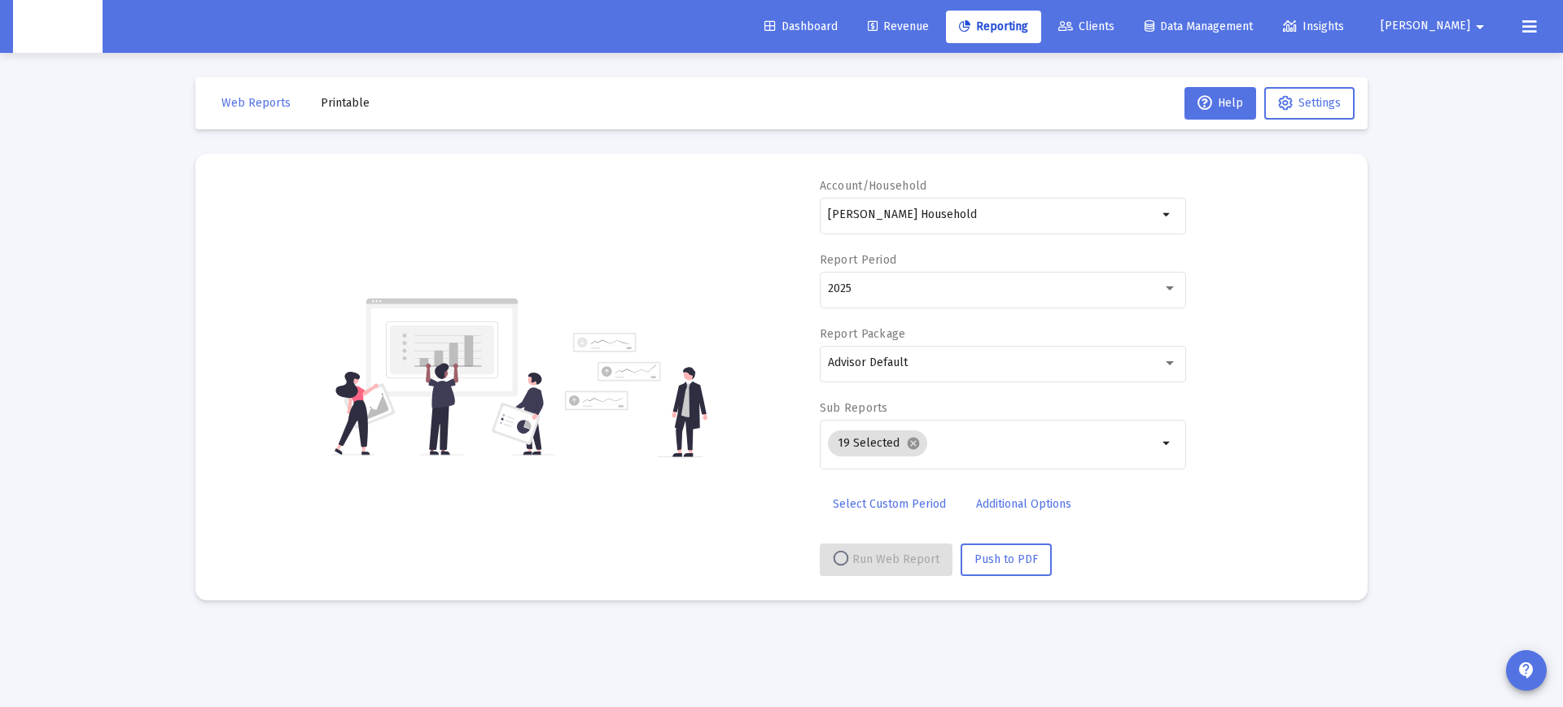
select select "View all"
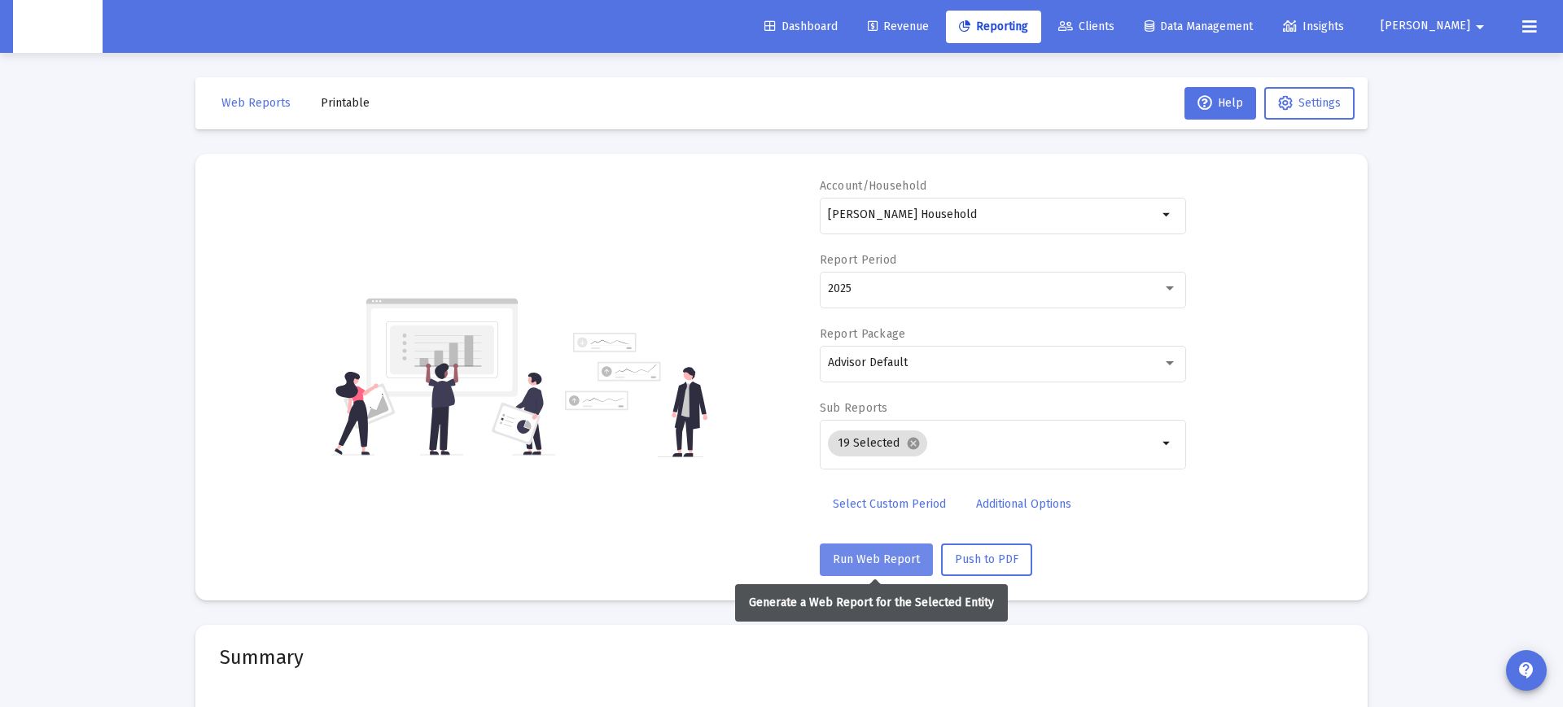
click at [875, 557] on span "Run Web Report" at bounding box center [876, 560] width 87 height 14
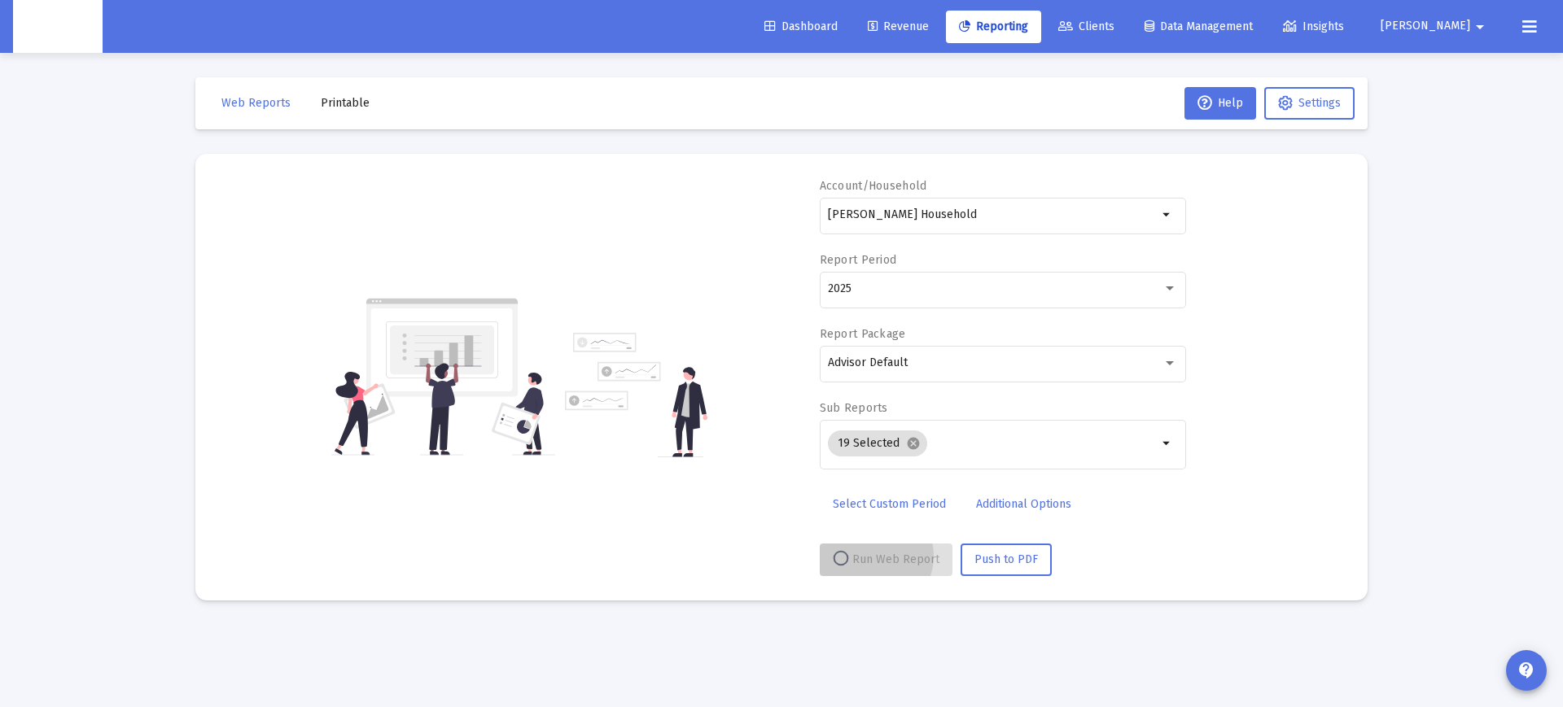
select select "View all"
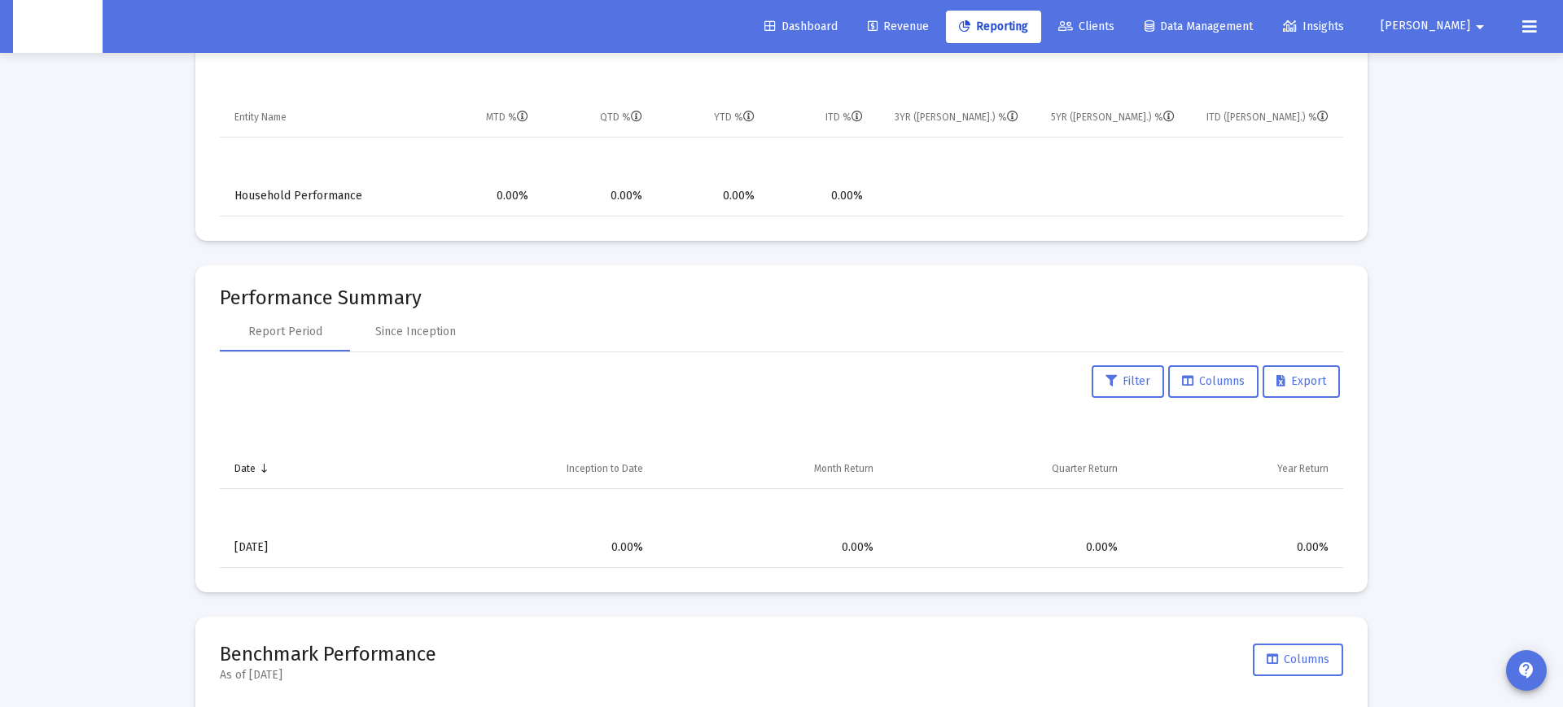
scroll to position [1301, 0]
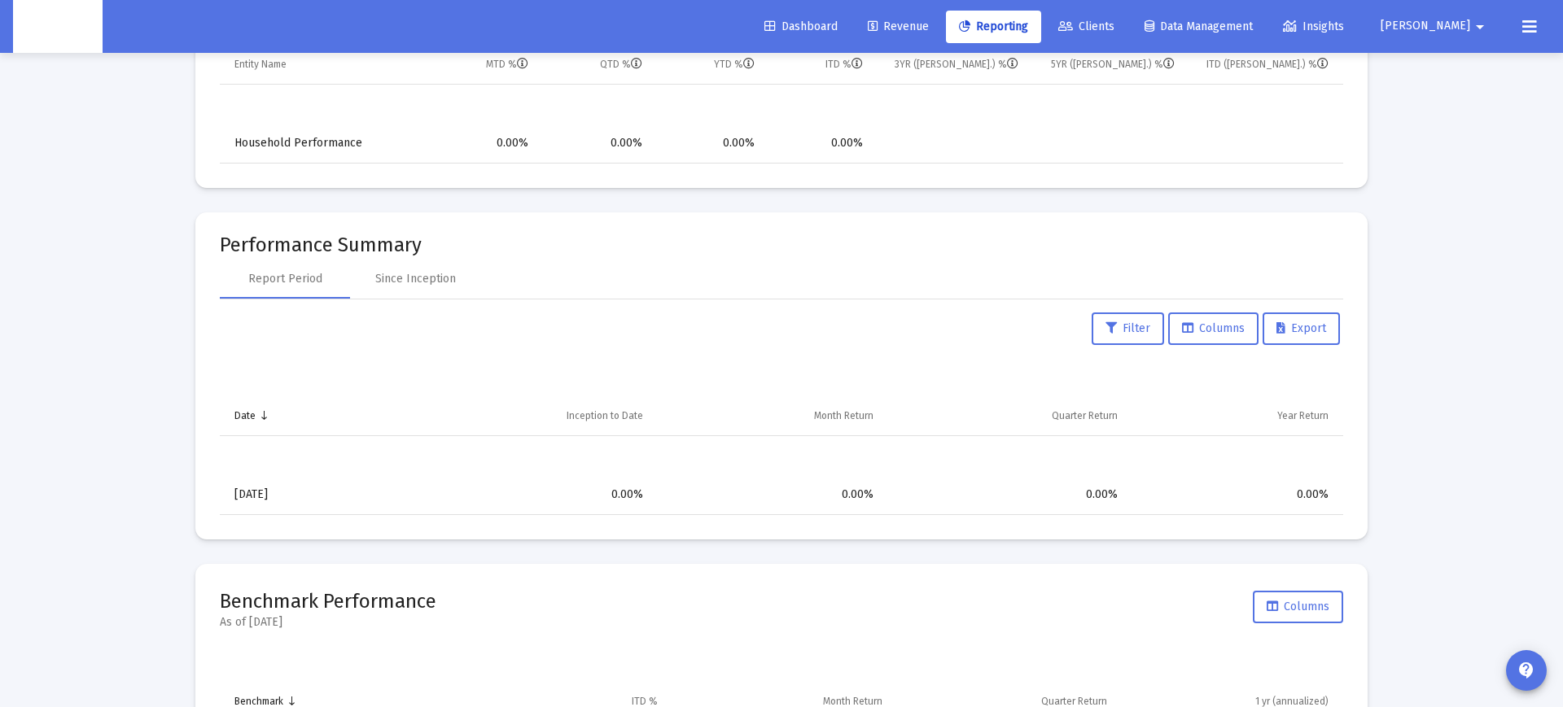
click at [1030, 492] on div "0.00%" at bounding box center [1006, 495] width 221 height 16
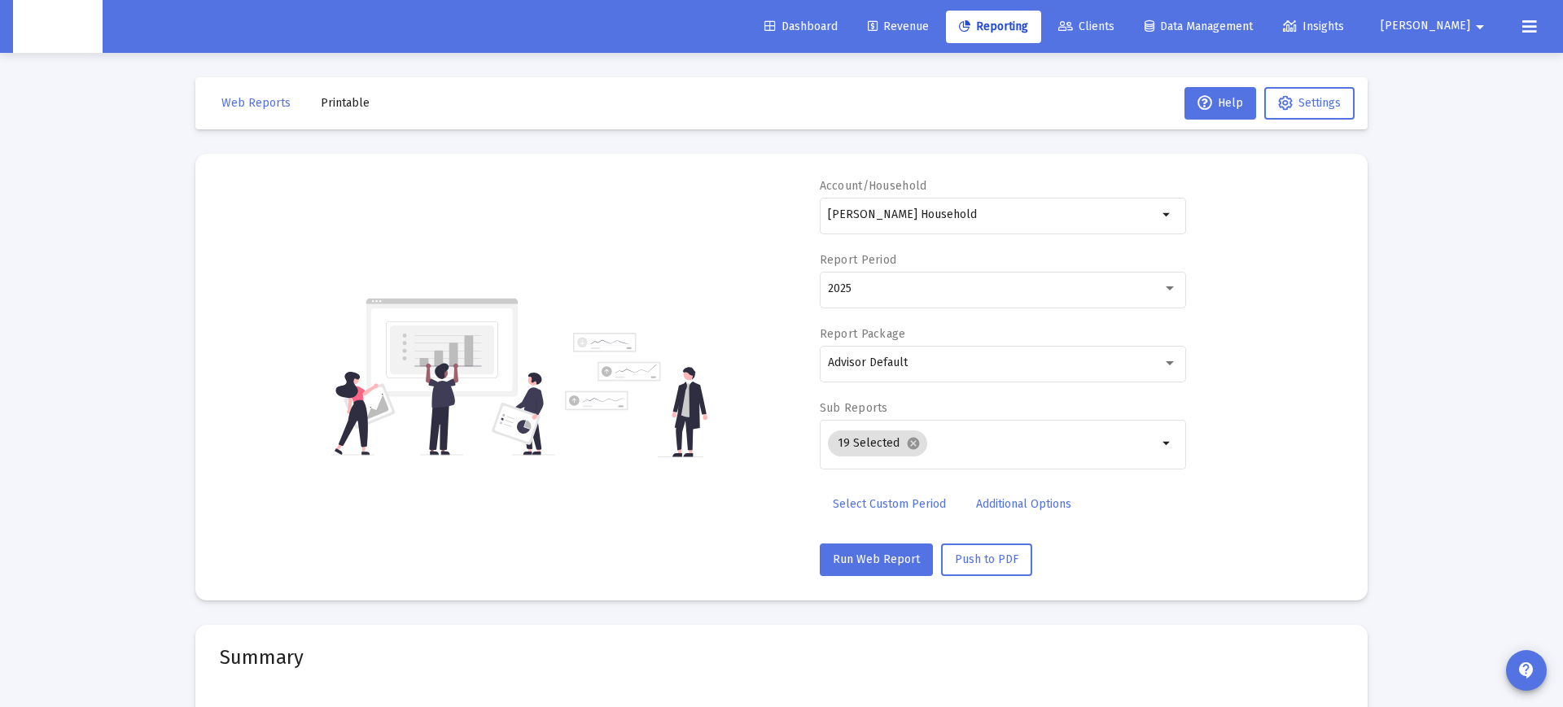
scroll to position [0, 0]
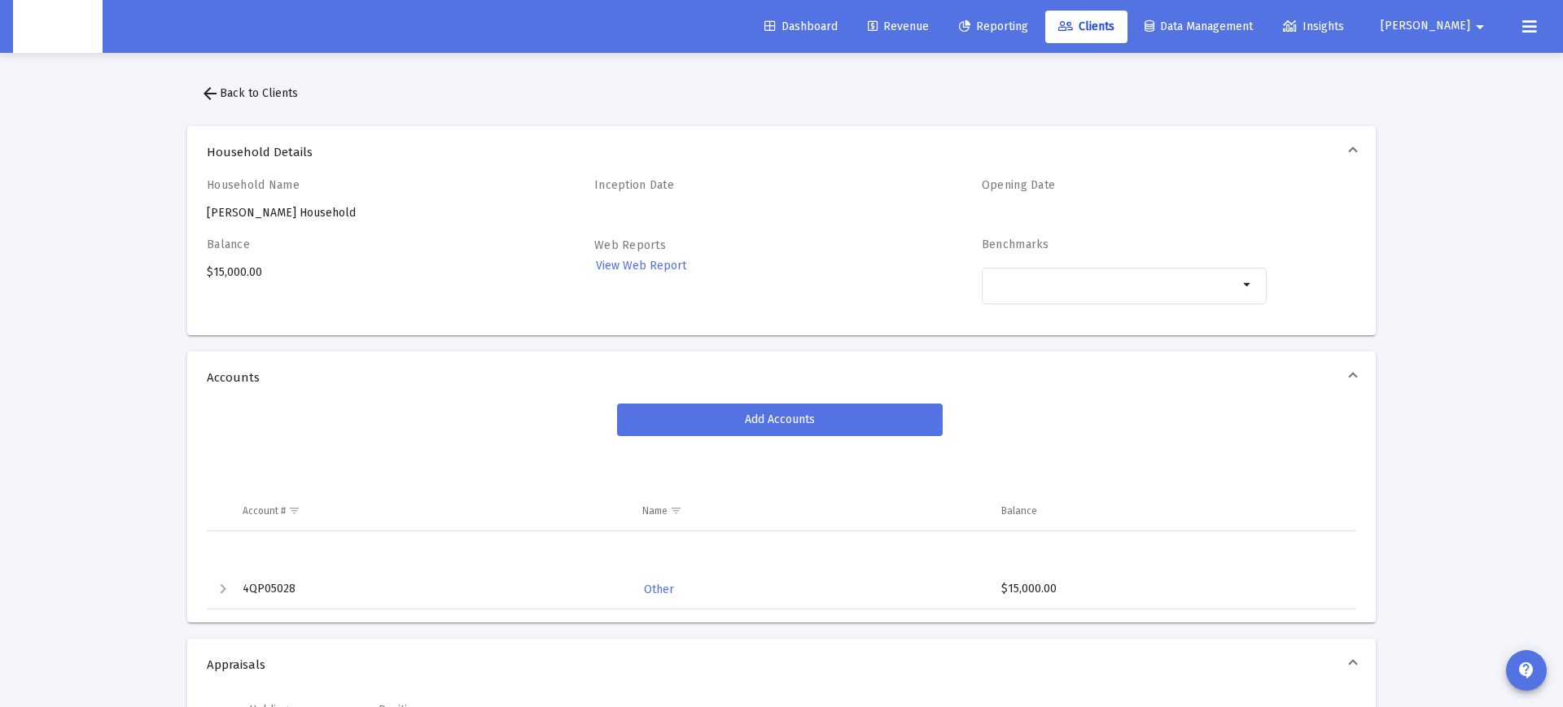
click at [232, 274] on div "Balance $15,000.00" at bounding box center [349, 280] width 285 height 85
click at [249, 273] on div "Balance $15,000.00" at bounding box center [349, 280] width 285 height 85
click at [242, 275] on div "Balance $15,000.00" at bounding box center [349, 280] width 285 height 85
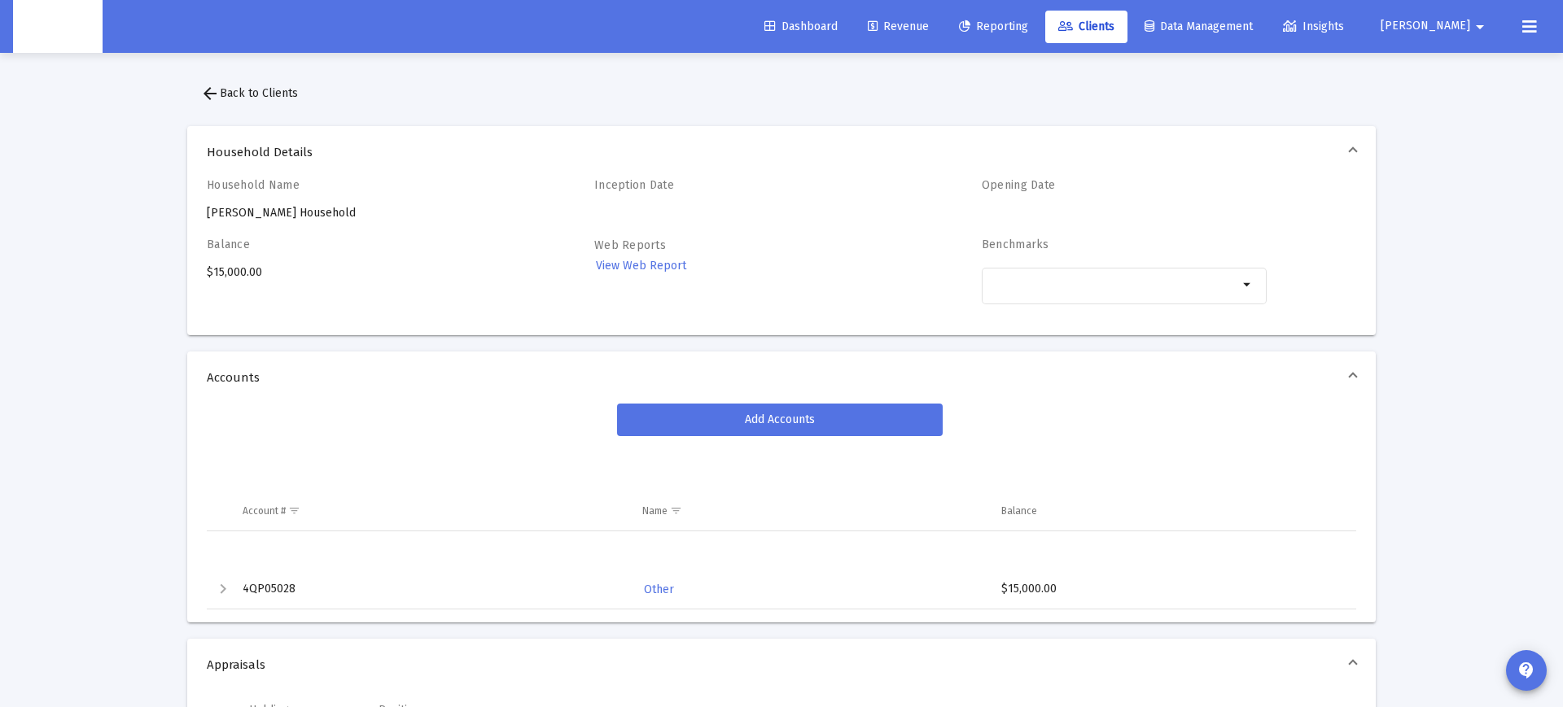
click at [278, 277] on div "Balance $15,000.00" at bounding box center [349, 280] width 285 height 85
click at [238, 271] on div "Balance $15,000.00" at bounding box center [349, 280] width 285 height 85
click at [298, 276] on div "Balance $15,000.00" at bounding box center [349, 280] width 285 height 85
click at [230, 274] on div "Balance $15,000.00" at bounding box center [349, 280] width 285 height 85
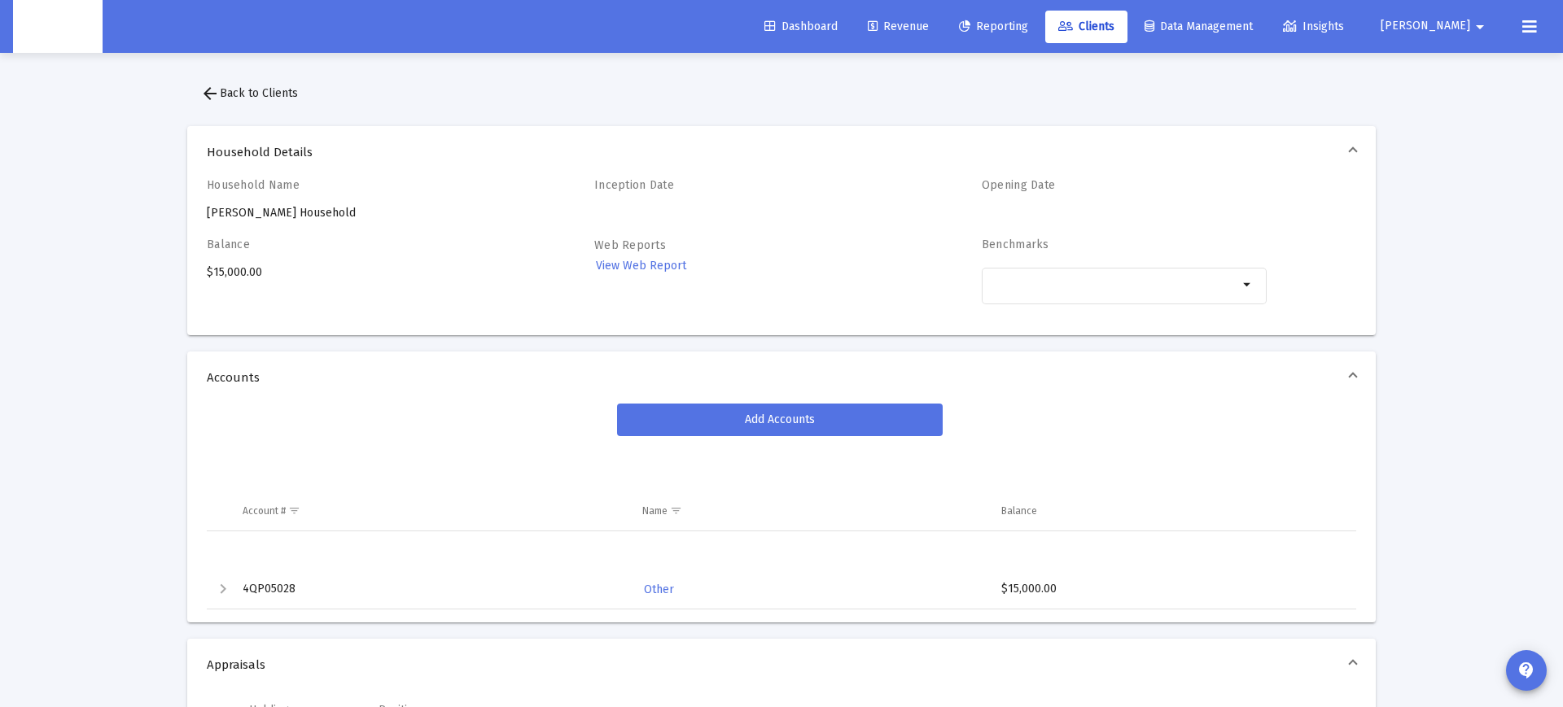
click at [230, 274] on div "Balance $15,000.00" at bounding box center [349, 280] width 285 height 85
drag, startPoint x: 230, startPoint y: 274, endPoint x: 265, endPoint y: 276, distance: 35.0
click at [234, 275] on div "Balance $15,000.00" at bounding box center [349, 280] width 285 height 85
click at [265, 276] on div "Balance $15,000.00" at bounding box center [349, 280] width 285 height 85
click at [233, 274] on div "Balance $15,000.00" at bounding box center [349, 280] width 285 height 85
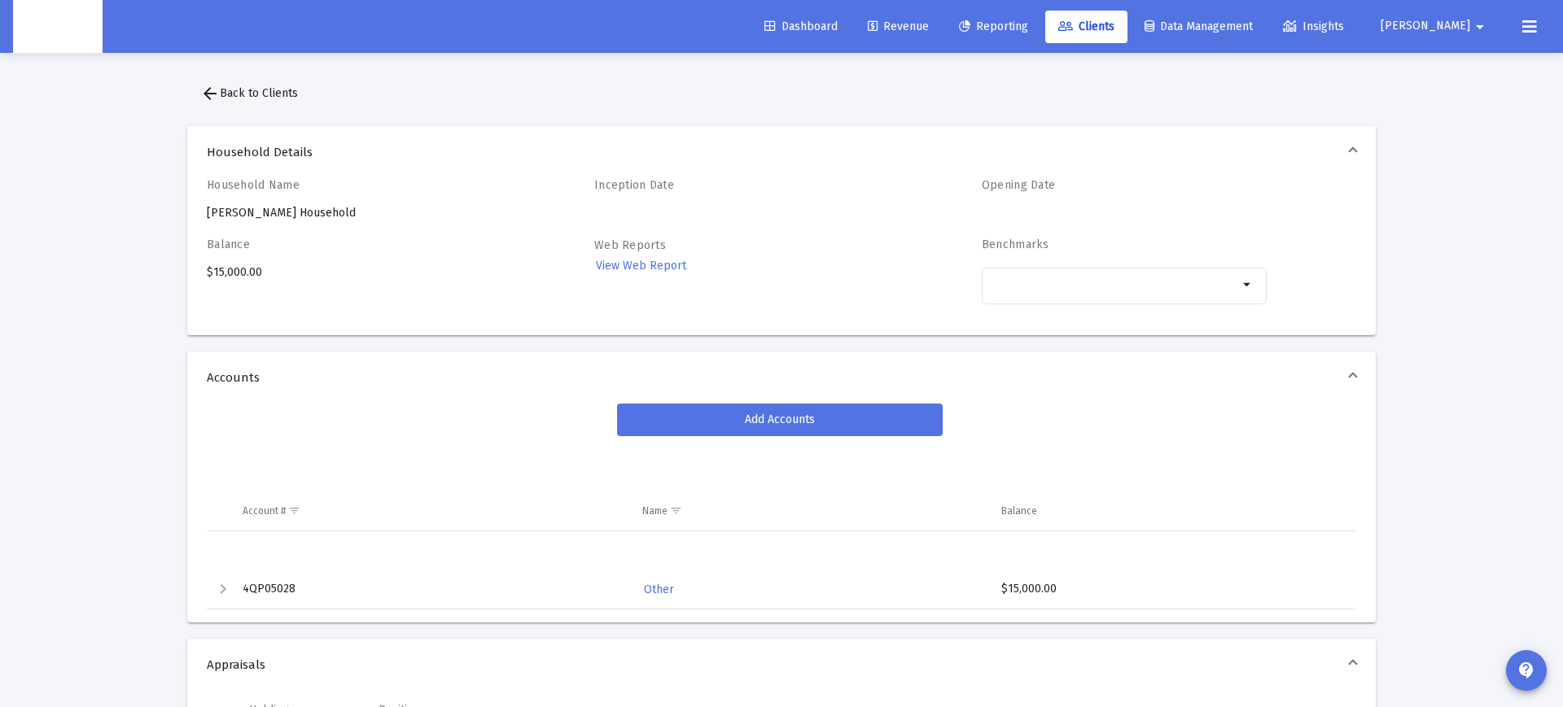
click at [233, 274] on div "Balance $15,000.00" at bounding box center [349, 280] width 285 height 85
click at [272, 273] on div "Balance $15,000.00" at bounding box center [349, 280] width 285 height 85
click at [234, 274] on div "Balance $15,000.00" at bounding box center [349, 280] width 285 height 85
click at [296, 272] on div "Balance $15,000.00" at bounding box center [349, 280] width 285 height 85
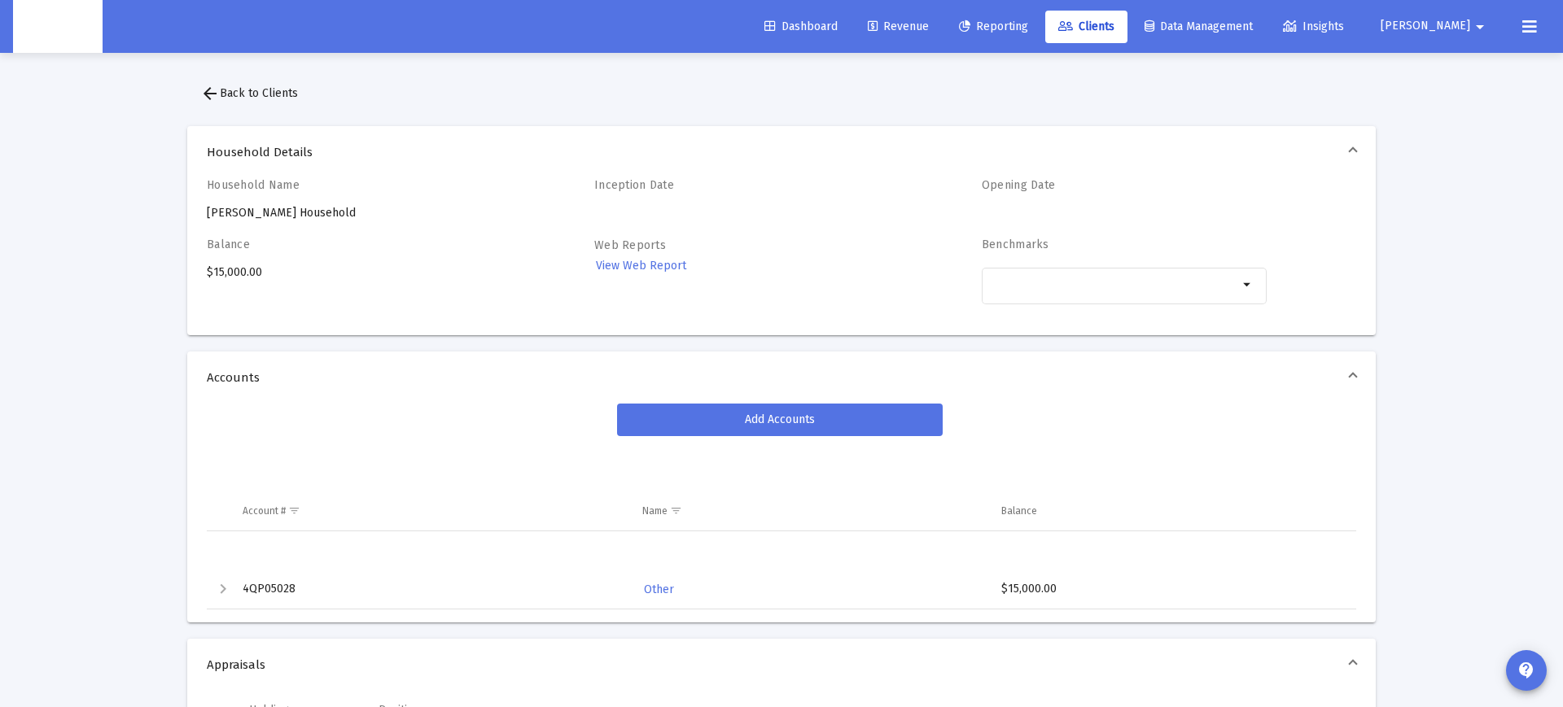
click at [269, 211] on div "Household Name Jodi Leslie Matsuo's Household" at bounding box center [349, 199] width 285 height 43
click at [291, 213] on div "Household Name Jodi Leslie Matsuo's Household" at bounding box center [349, 199] width 285 height 43
click at [216, 593] on div "Expand" at bounding box center [223, 587] width 20 height 20
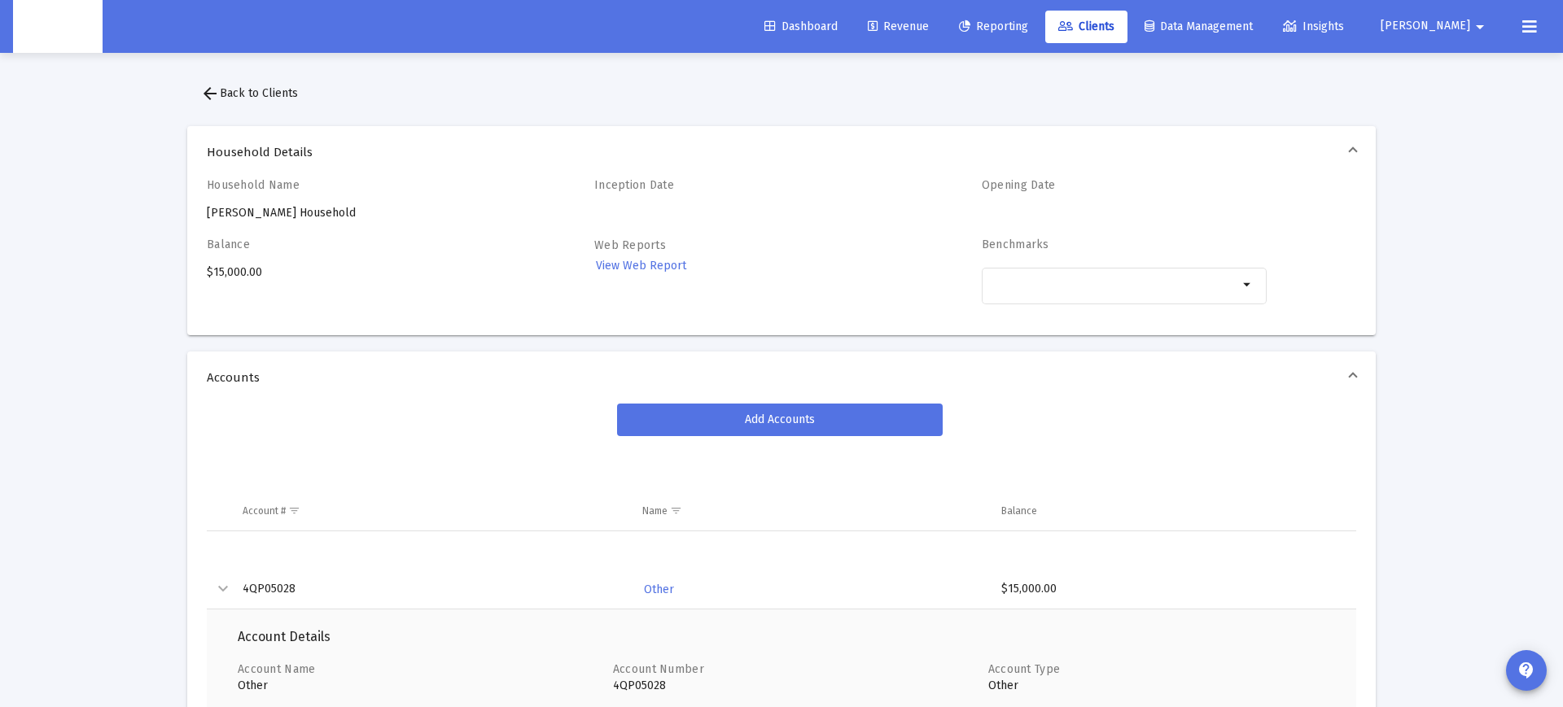
scroll to position [1, 0]
click at [225, 271] on div "Balance $15,000.00" at bounding box center [349, 279] width 285 height 85
click at [225, 270] on div "Balance $15,000.00" at bounding box center [349, 279] width 285 height 85
